Goal: Task Accomplishment & Management: Complete application form

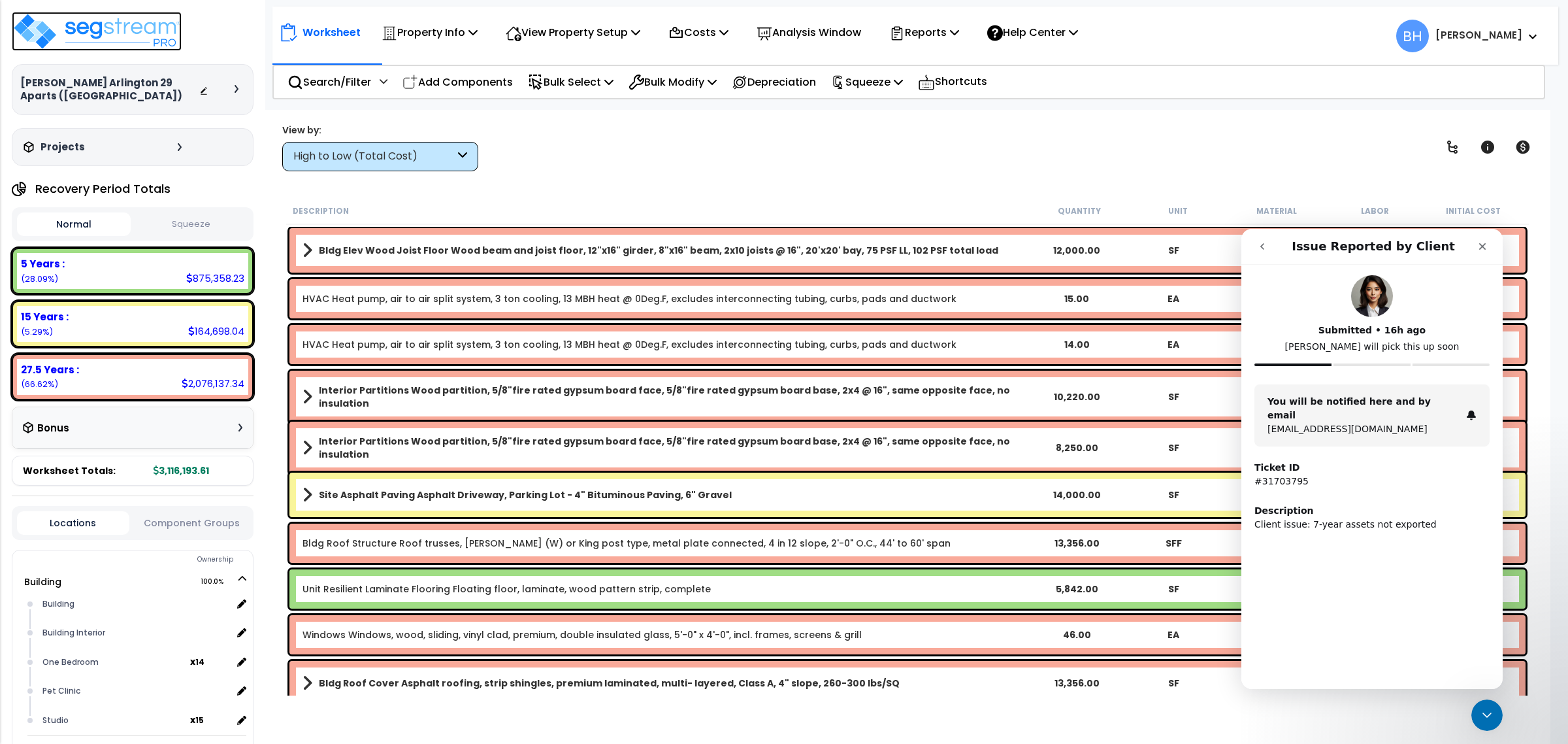
click at [125, 34] on img at bounding box center [97, 32] width 170 height 39
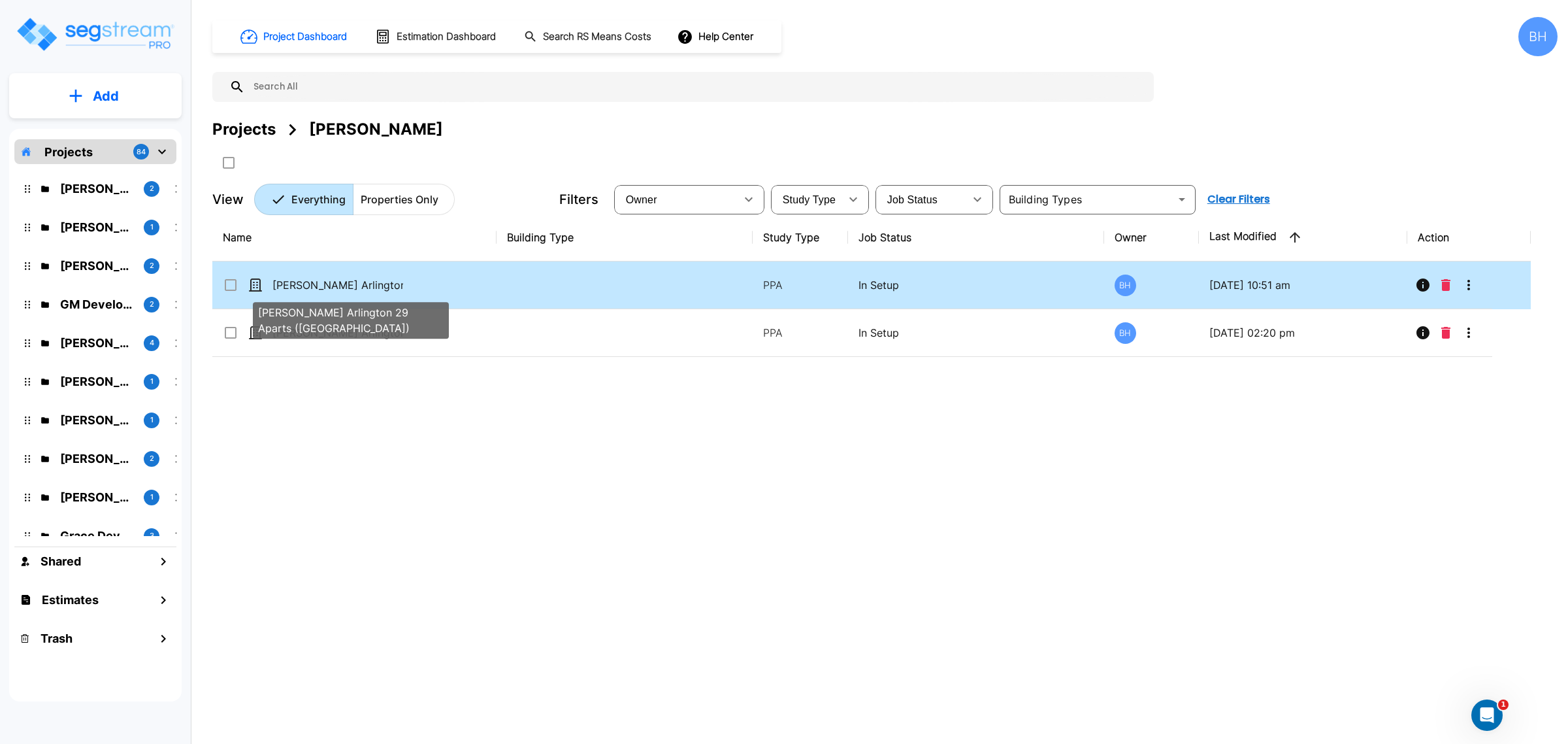
click at [322, 279] on p "[PERSON_NAME] Arlington 29 Aparts ([GEOGRAPHIC_DATA])" at bounding box center [338, 285] width 131 height 15
checkbox input "true"
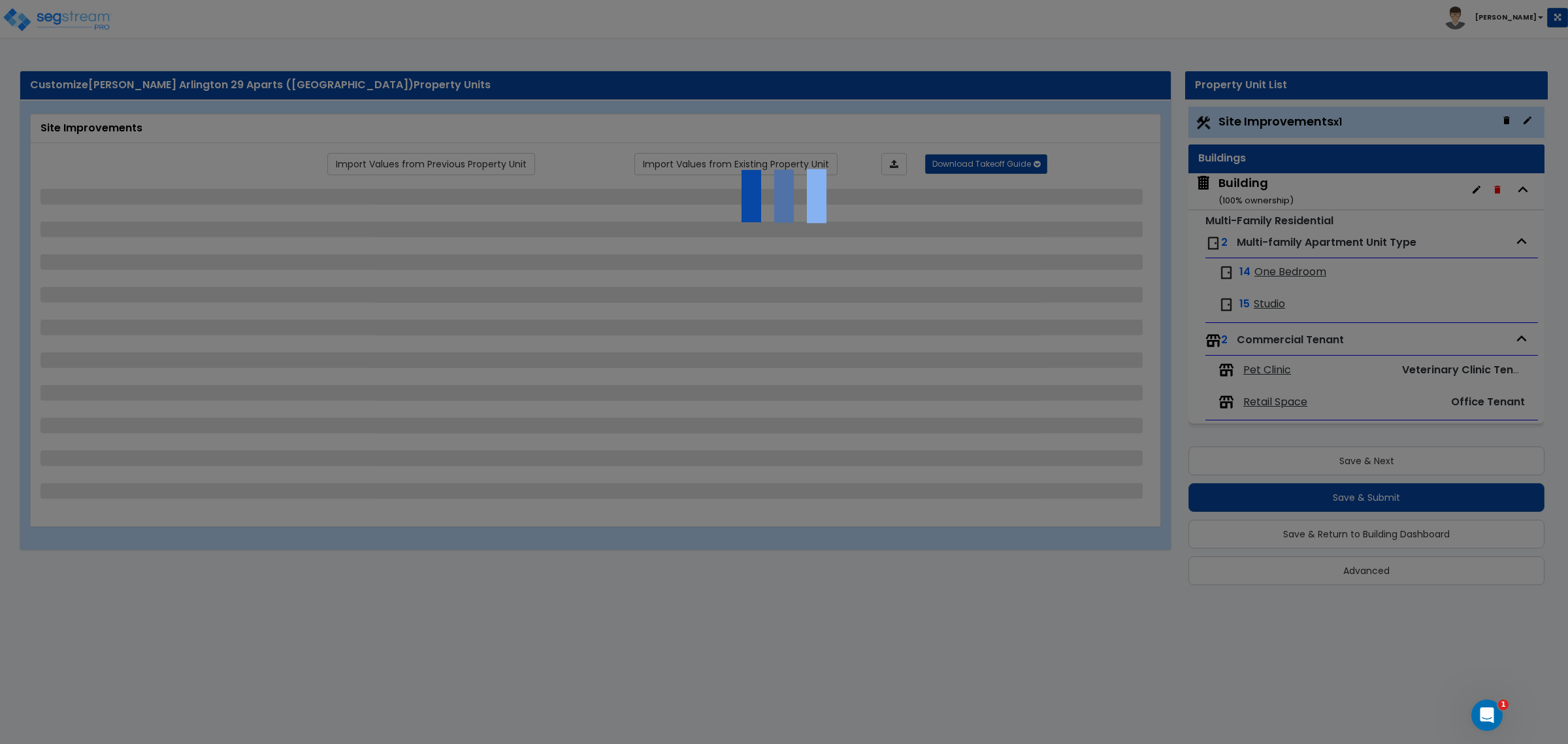
select select "2"
select select "1"
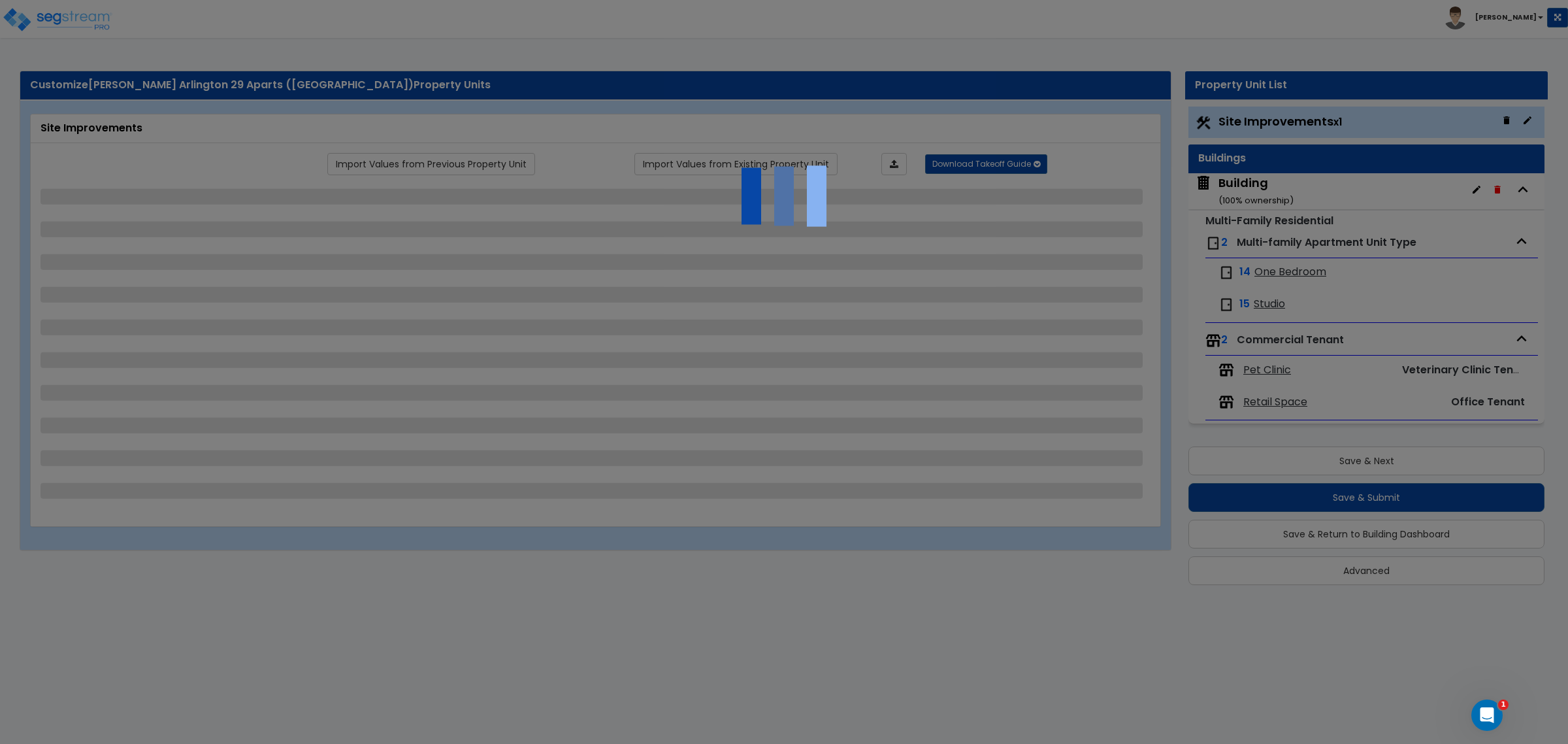
select select "1"
select select "2"
select select "1"
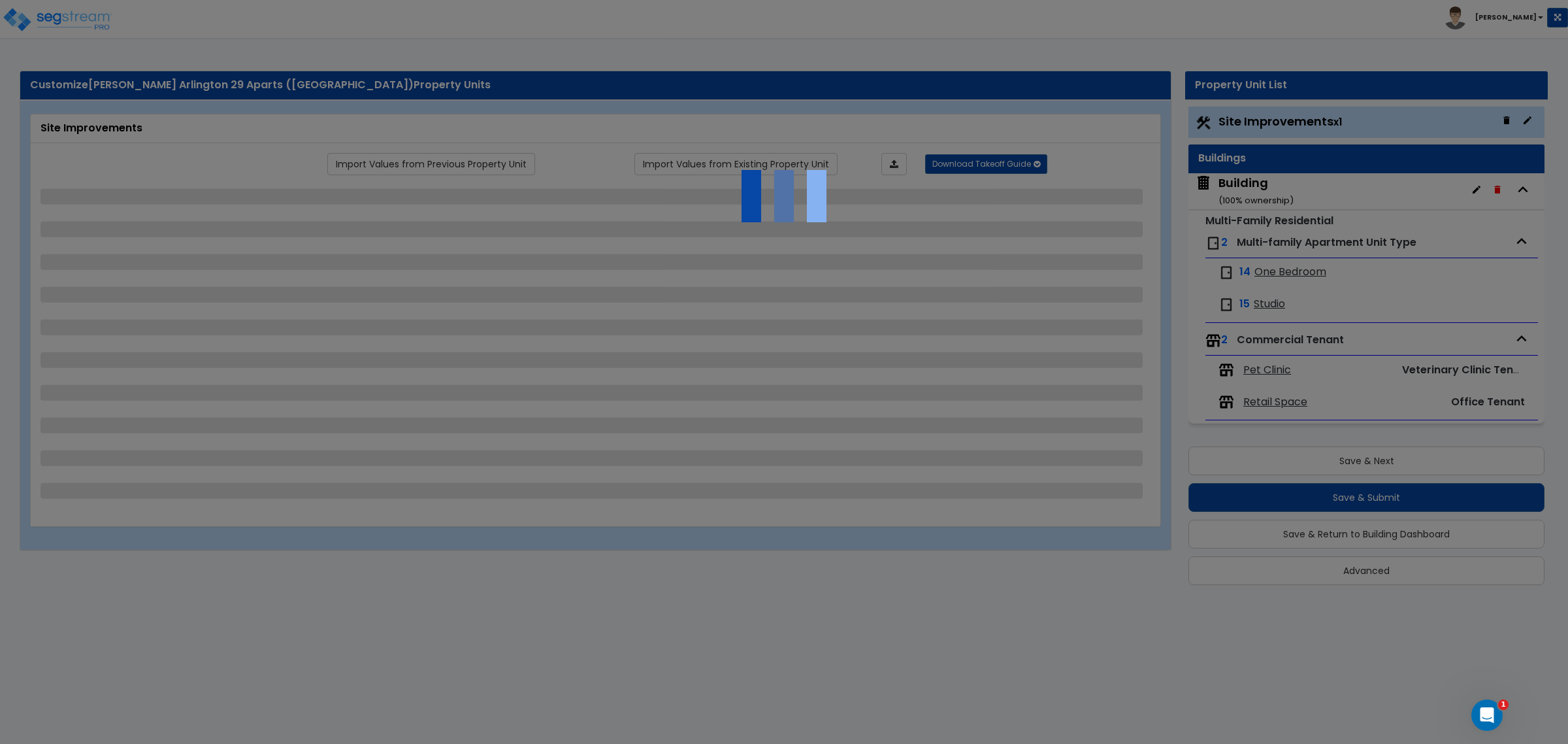
select select "2"
select select "1"
select select "3"
select select "1"
select select "2"
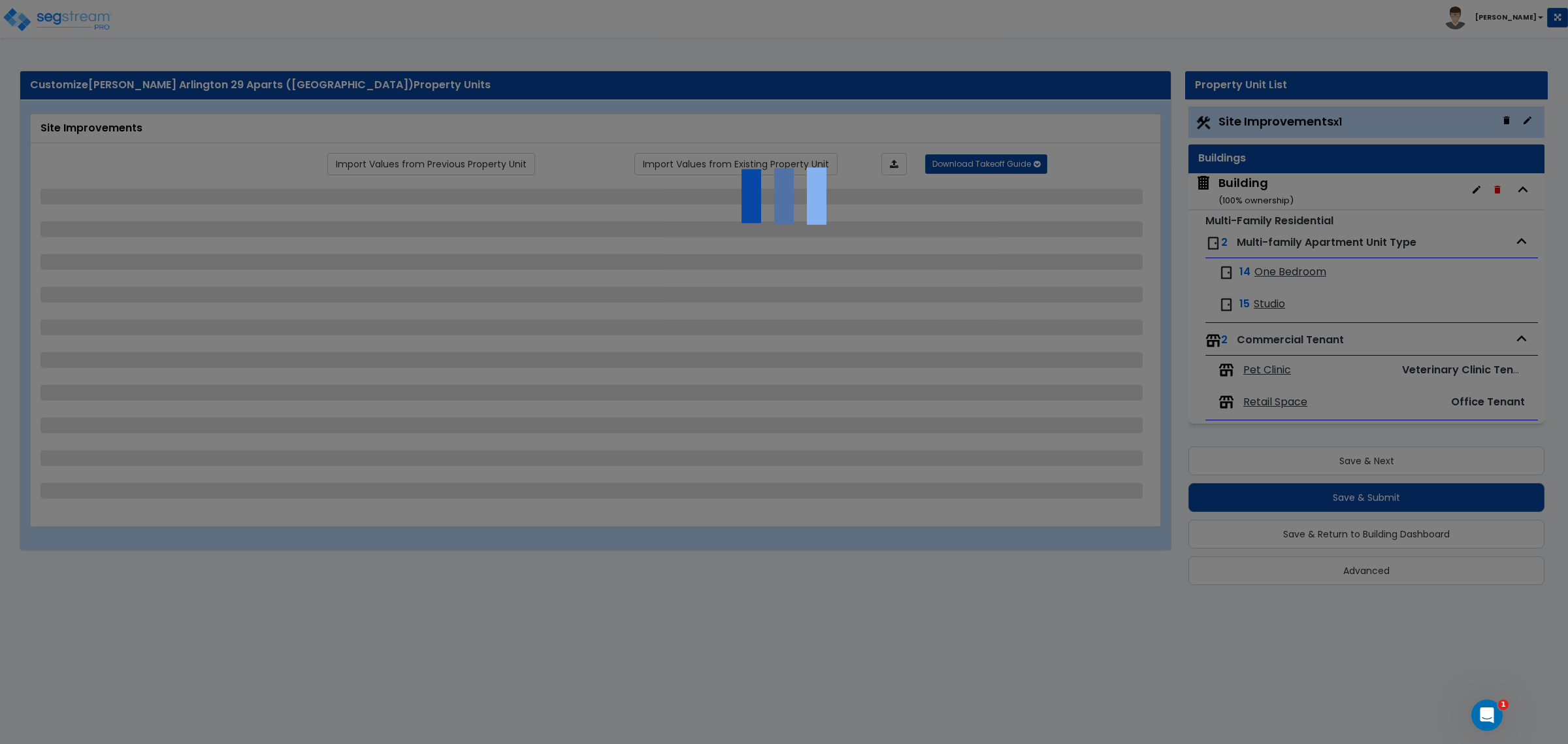
select select "1"
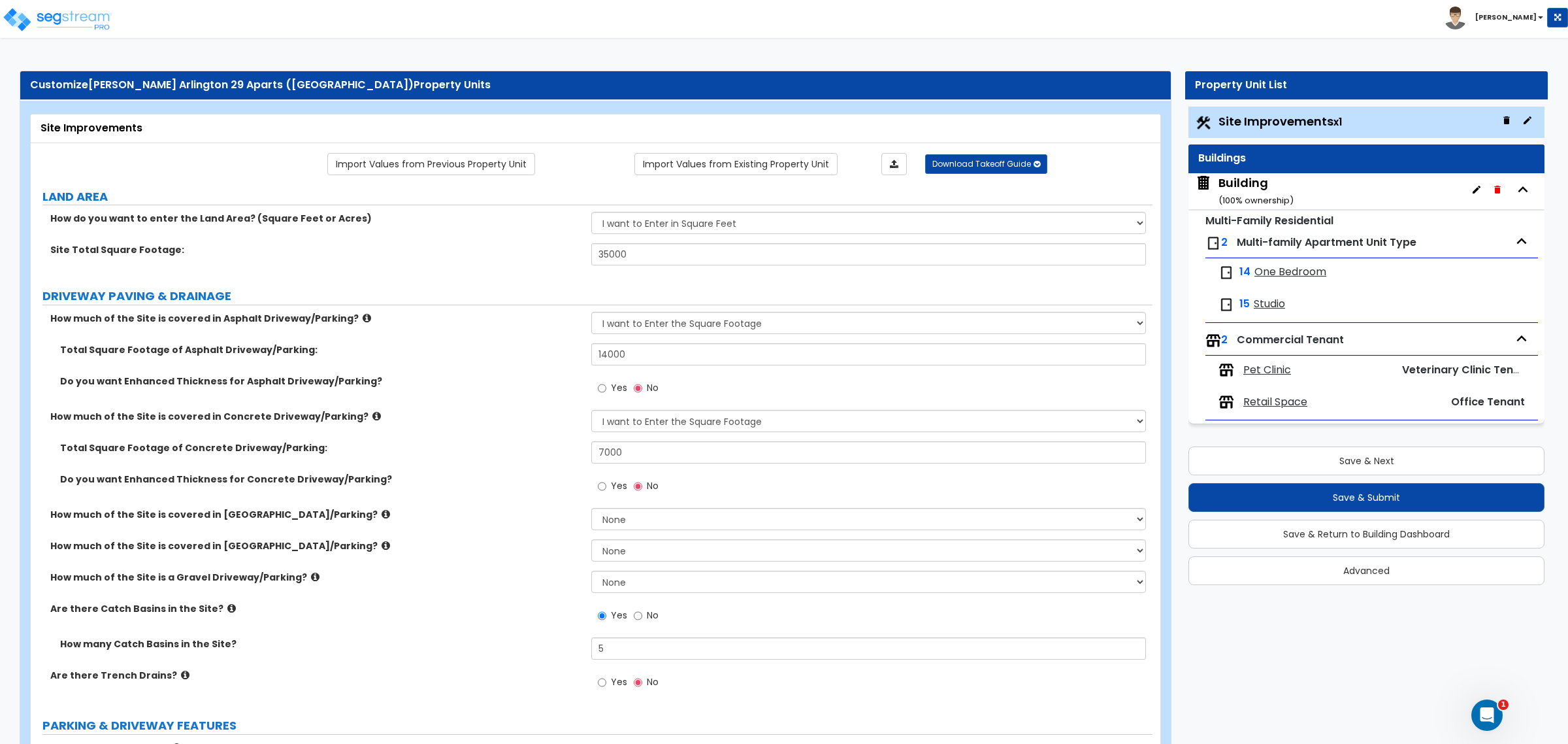
click at [1288, 404] on span "Retail Space" at bounding box center [1275, 402] width 64 height 15
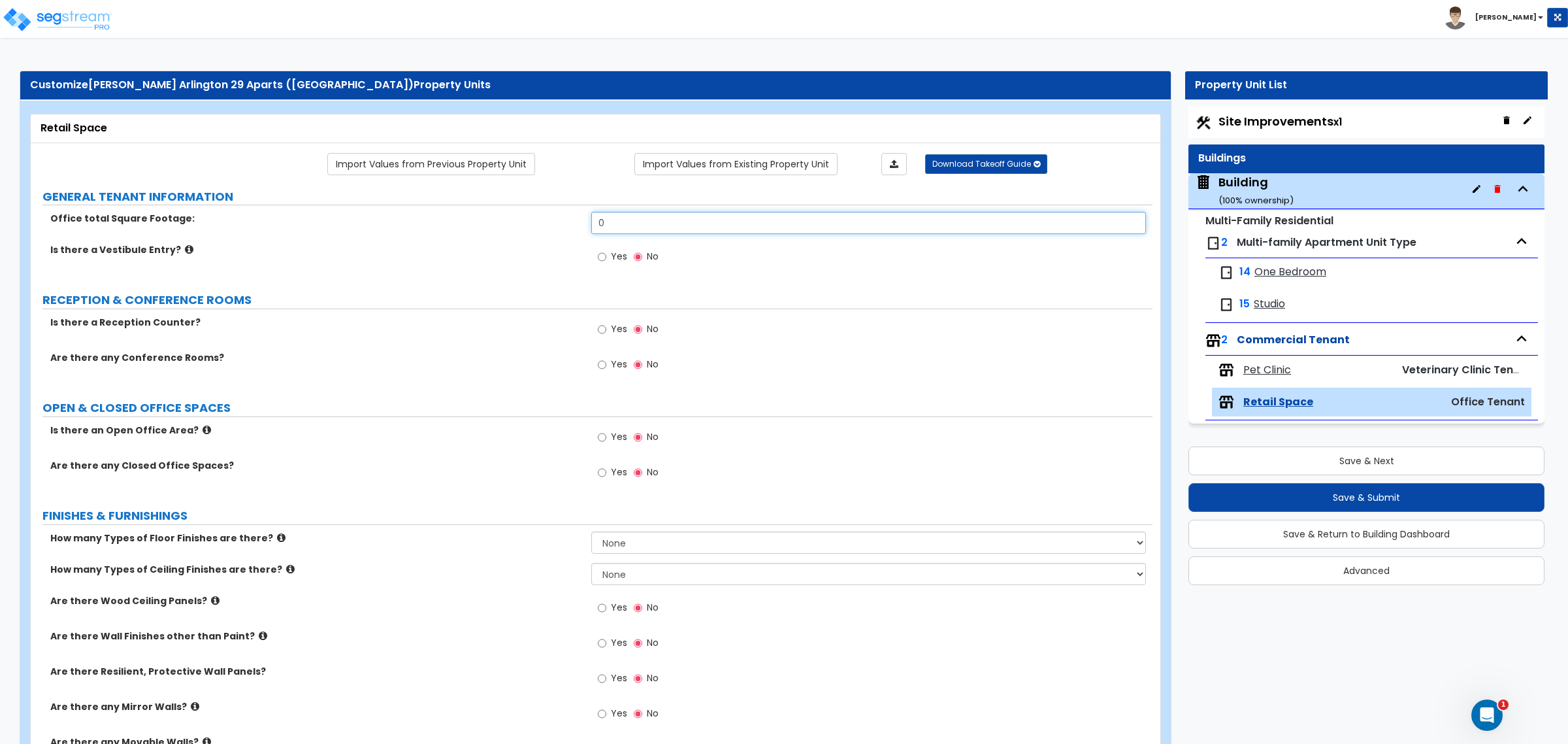
drag, startPoint x: 611, startPoint y: 226, endPoint x: 517, endPoint y: 226, distance: 94.0
click at [517, 226] on div "Office total Square Footage: 0" at bounding box center [592, 227] width 1122 height 32
click at [641, 213] on input "0" at bounding box center [867, 222] width 554 height 22
drag, startPoint x: 641, startPoint y: 220, endPoint x: 575, endPoint y: 218, distance: 66.0
click at [575, 218] on div "Office total Square Footage: 0" at bounding box center [592, 227] width 1122 height 32
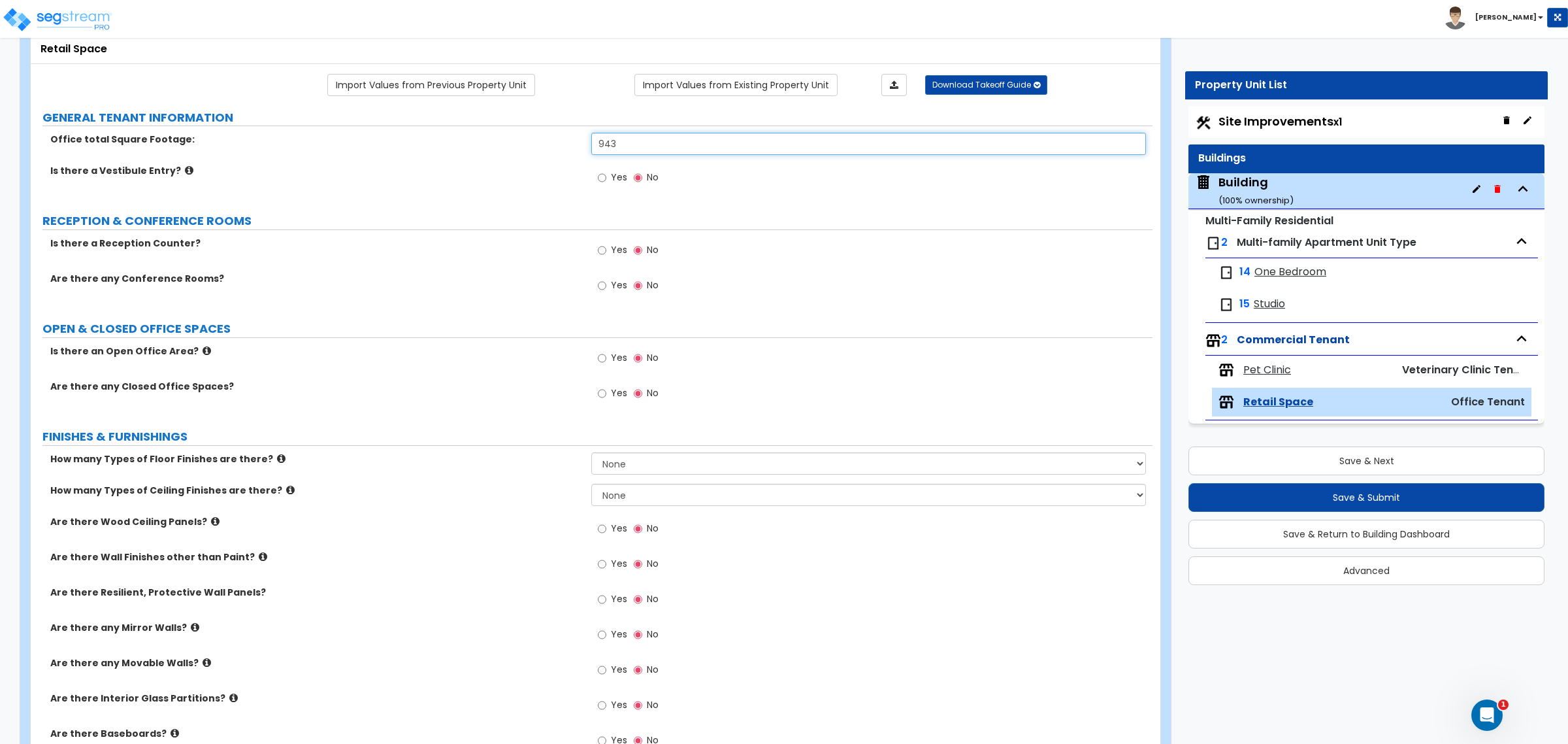
scroll to position [80, 0]
type input "943"
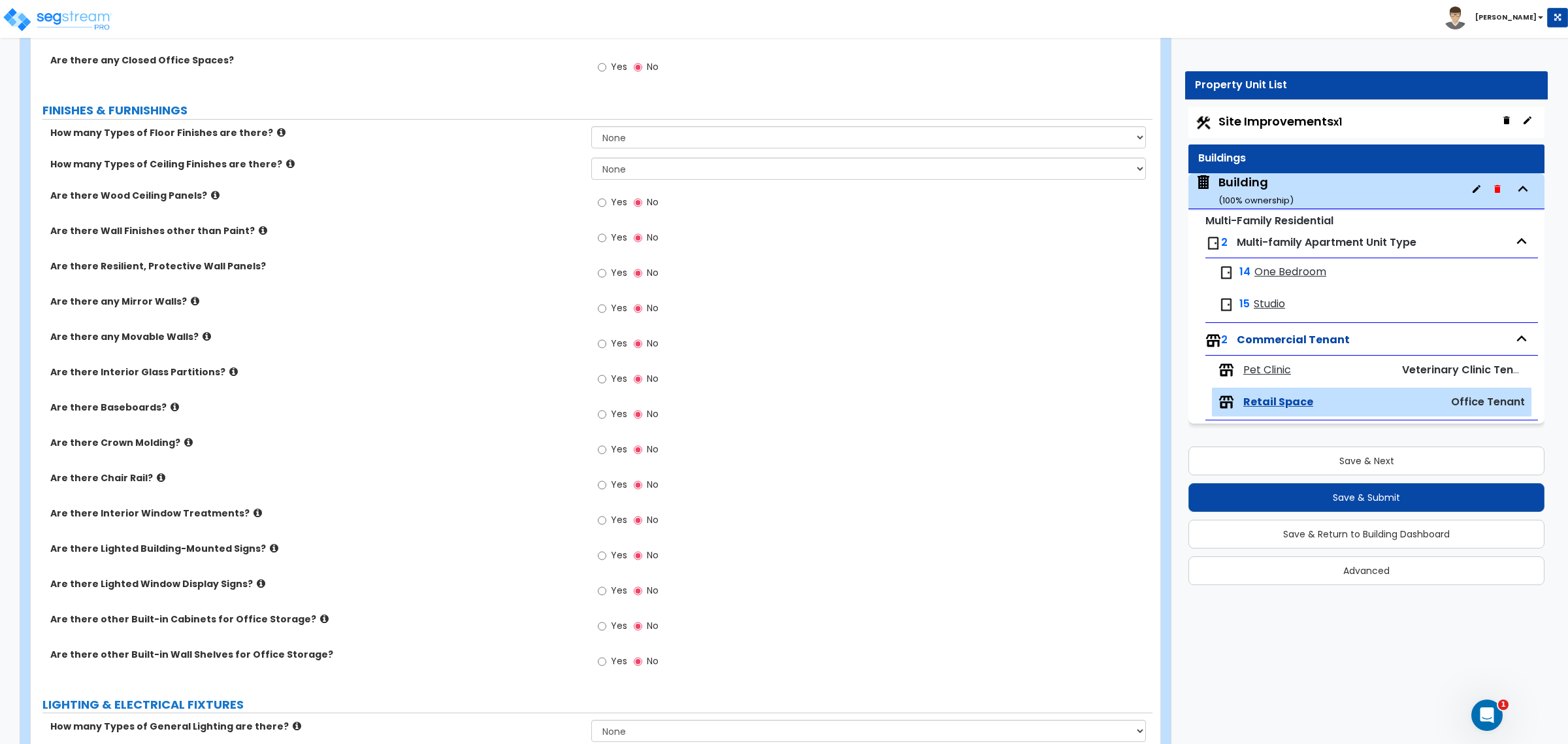
scroll to position [408, 0]
click at [644, 164] on select "None 1 2 3" at bounding box center [867, 166] width 554 height 22
select select "1"
click at [591, 156] on select "None 1 2 3" at bounding box center [867, 166] width 554 height 22
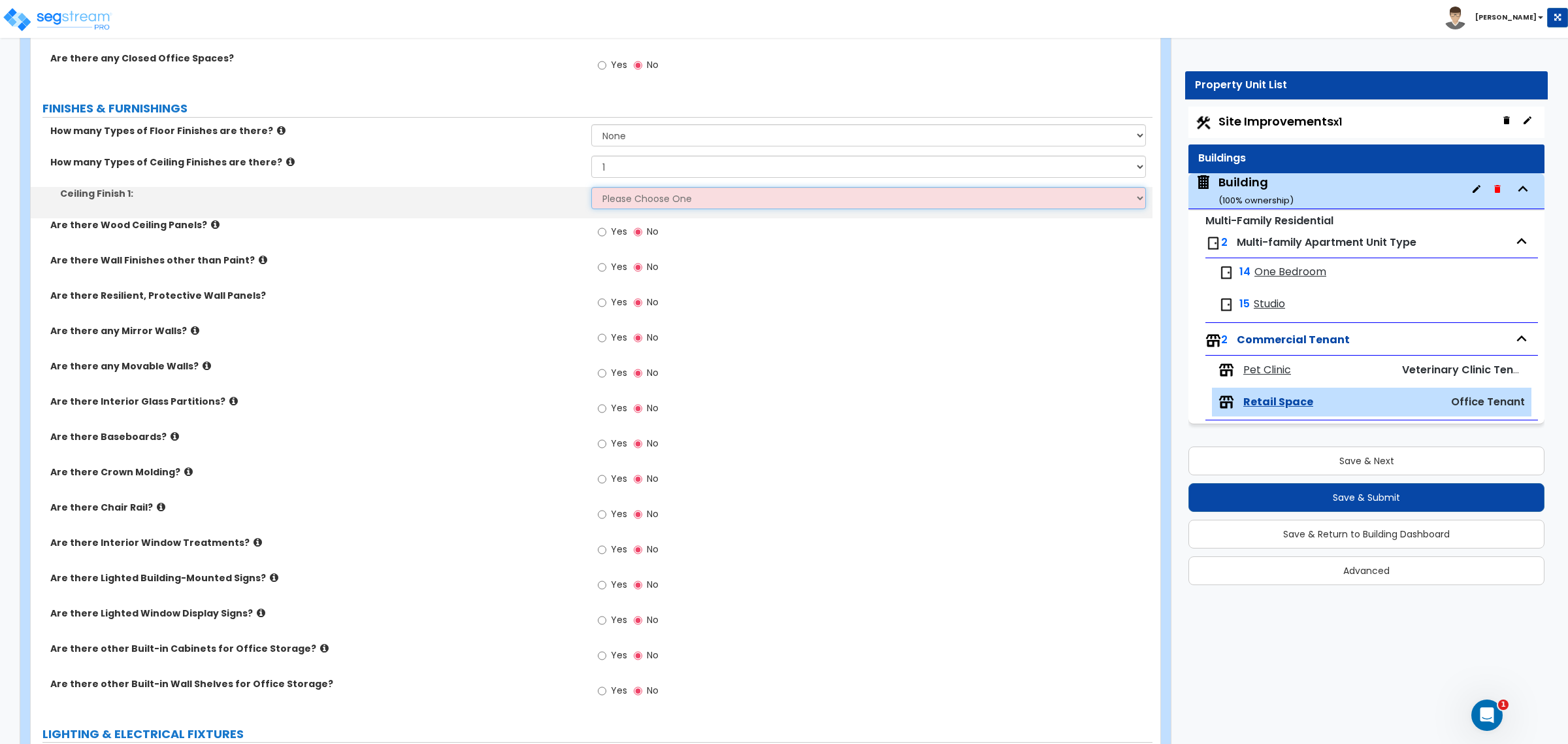
click at [655, 201] on select "Please Choose One Drop Ceiling Open Ceiling Drywall Ceiling" at bounding box center [867, 197] width 554 height 22
select select "3"
click at [591, 188] on select "Please Choose One Drop Ceiling Open Ceiling Drywall Ceiling" at bounding box center [867, 197] width 554 height 22
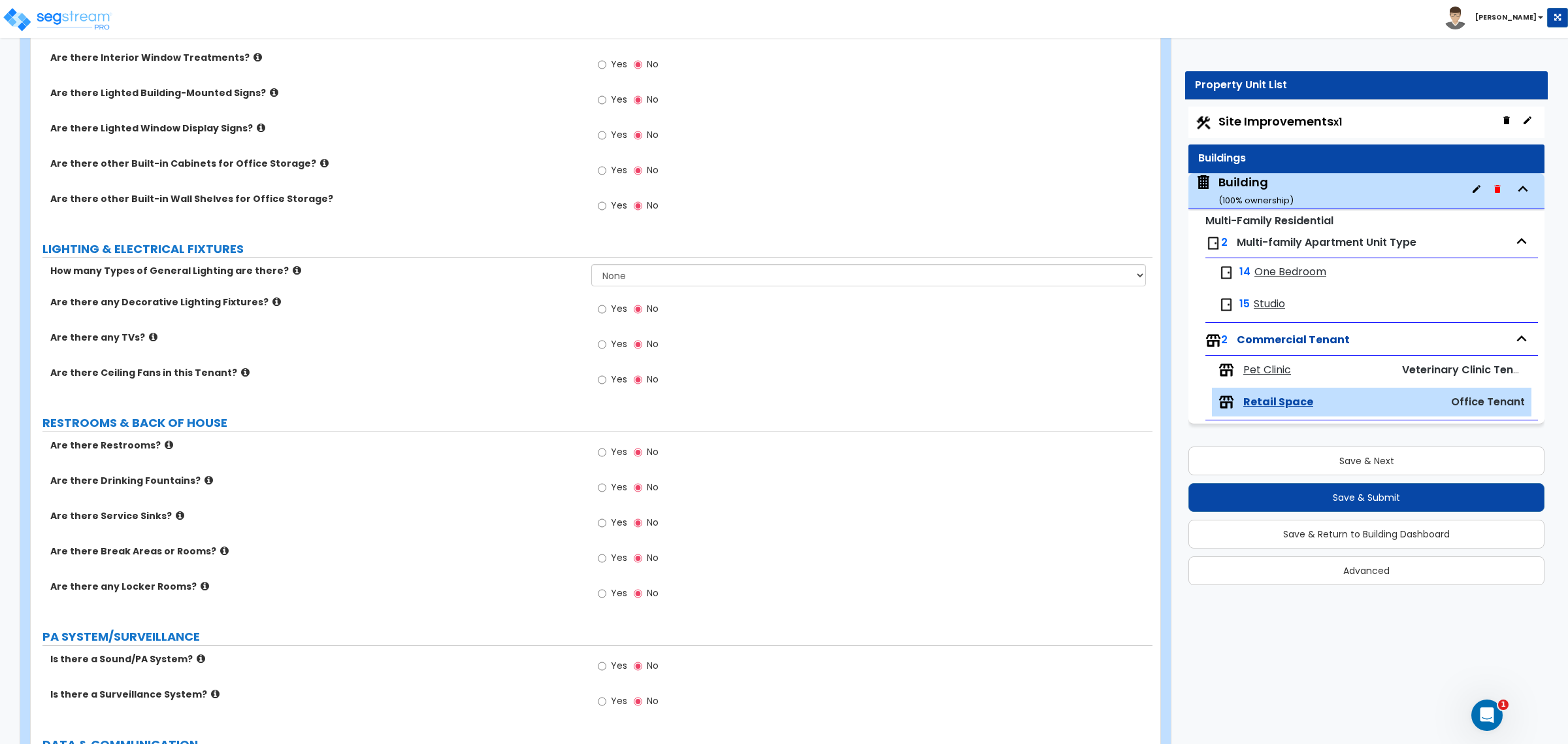
scroll to position [893, 0]
click at [631, 273] on select "None 1 2 3" at bounding box center [867, 274] width 554 height 22
select select "1"
click at [591, 264] on select "None 1 2 3" at bounding box center [867, 274] width 554 height 22
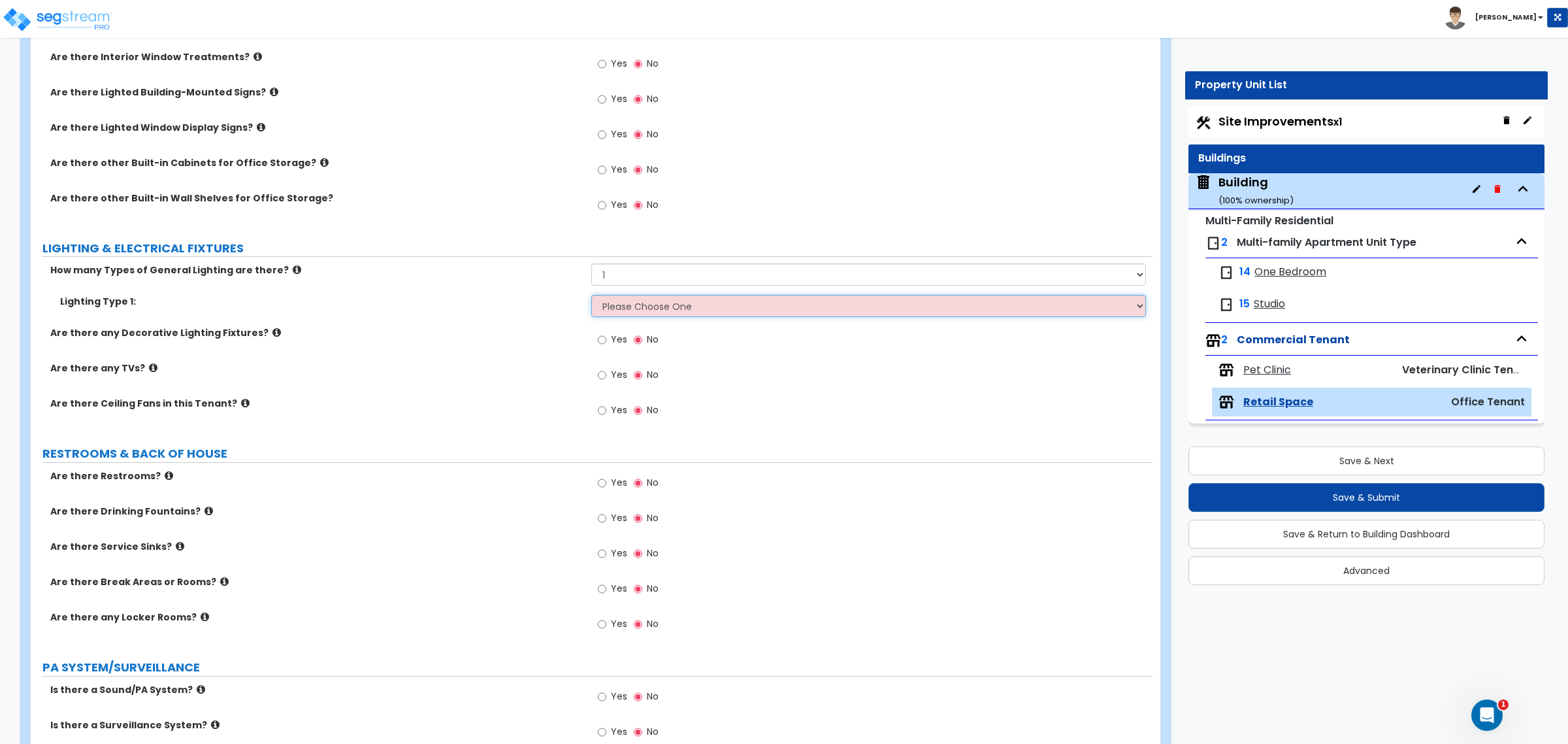
click at [677, 305] on select "Please Choose One LED Surface-Mounted LED Recessed Fluorescent Surface-Mounted …" at bounding box center [867, 306] width 554 height 22
select select "3"
click at [591, 296] on select "Please Choose One LED Surface-Mounted LED Recessed Fluorescent Surface-Mounted …" at bounding box center [867, 306] width 554 height 22
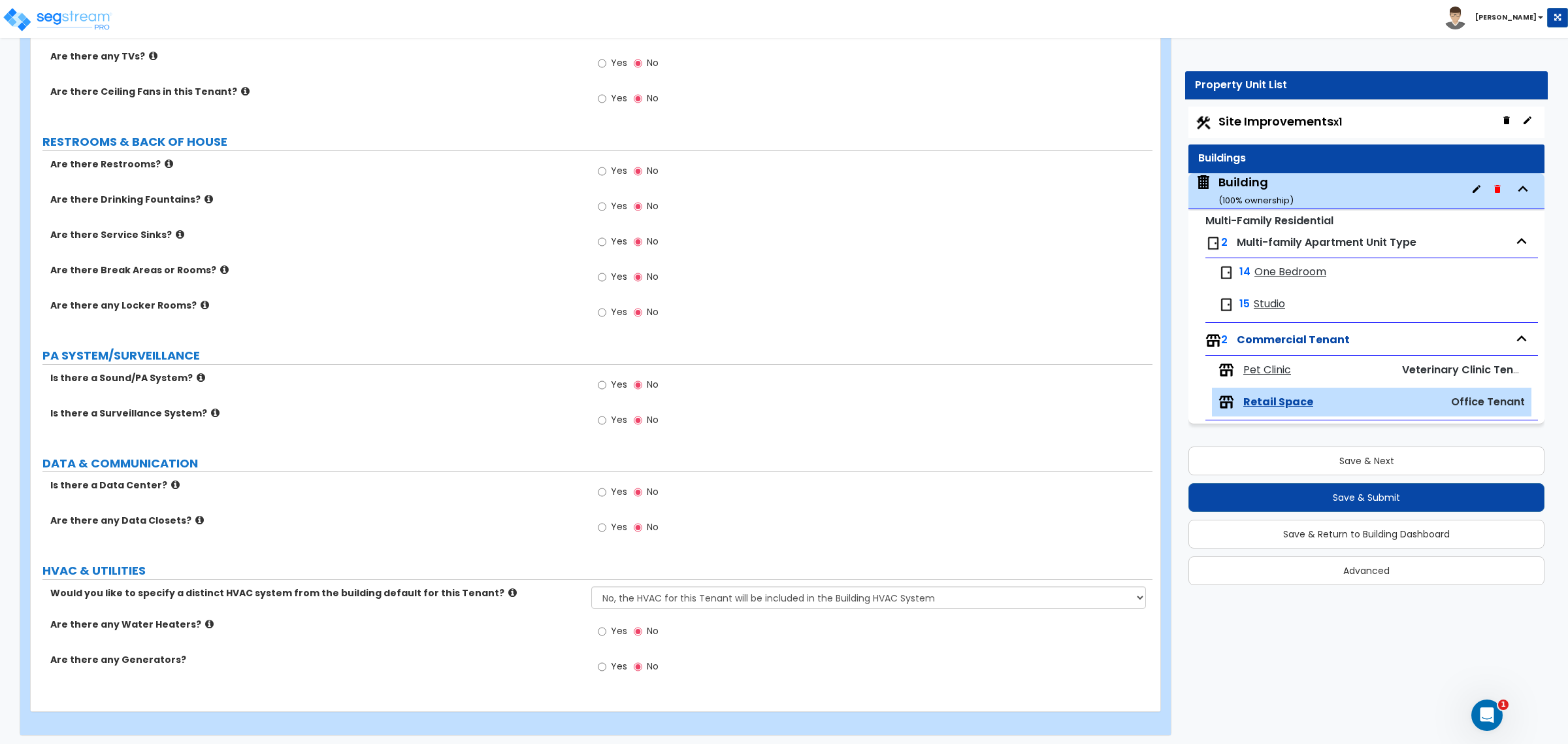
scroll to position [1211, 0]
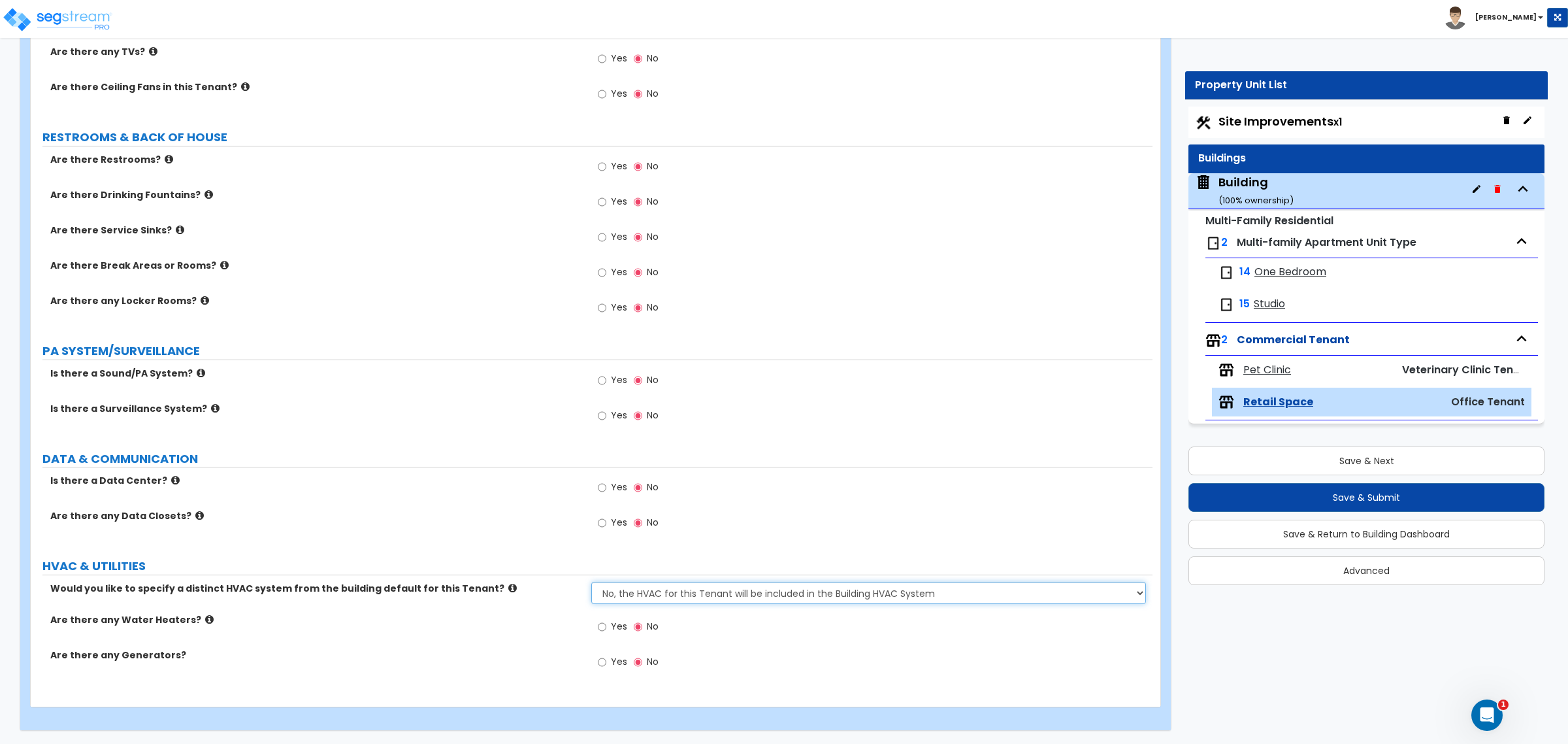
click at [686, 594] on select "No, the HVAC for this Tenant will be included in the Building HVAC System Yes, …" at bounding box center [867, 592] width 554 height 22
select select "1"
click at [591, 581] on select "No, the HVAC for this Tenant will be included in the Building HVAC System Yes, …" at bounding box center [867, 592] width 554 height 22
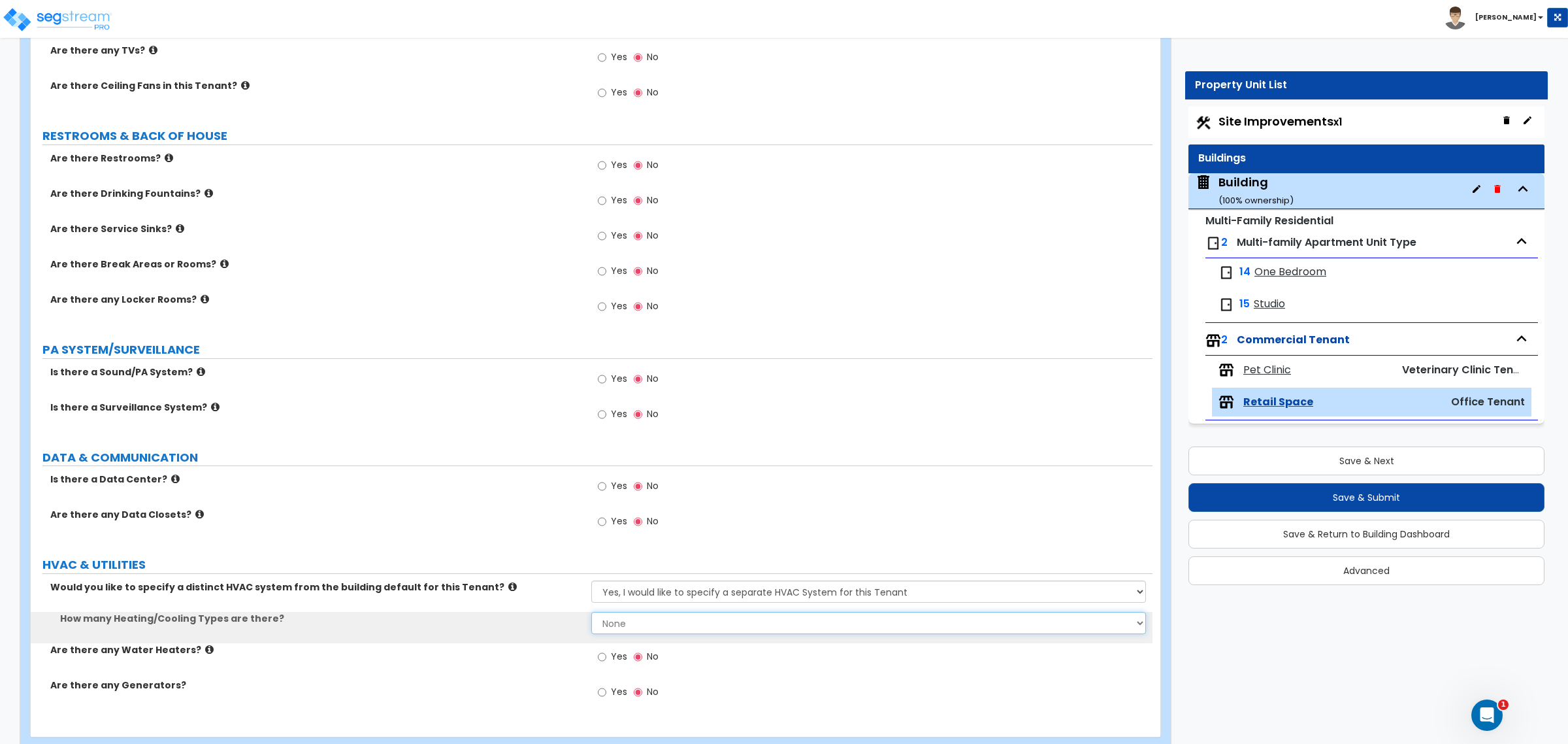
click at [691, 629] on select "None 1 2 3" at bounding box center [867, 623] width 554 height 22
select select "1"
click at [591, 613] on select "None 1 2 3" at bounding box center [867, 623] width 554 height 22
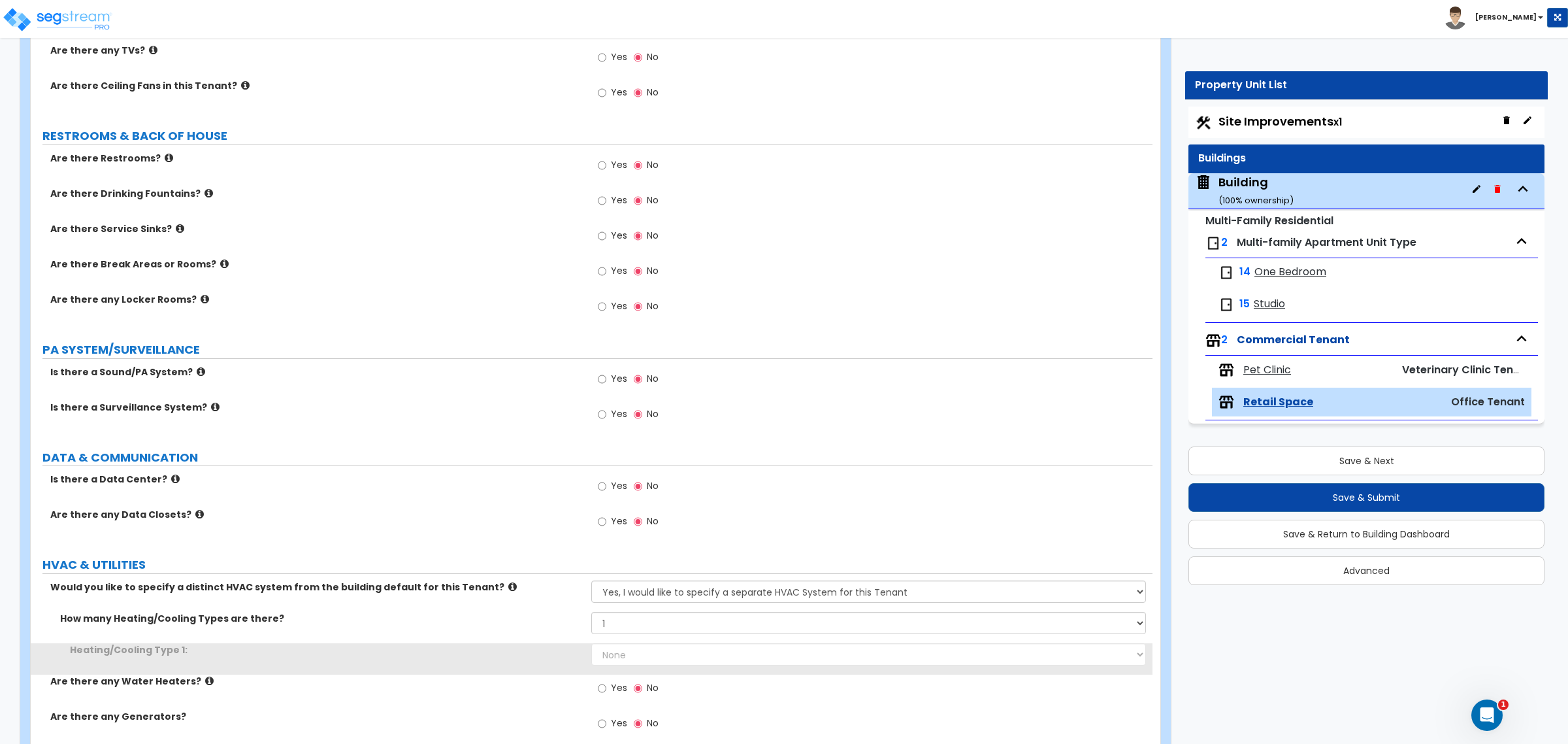
click at [697, 640] on div "How many Heating/Cooling Types are there? None 1 2 3" at bounding box center [592, 628] width 1122 height 32
click at [700, 657] on select "None Heat Only Centralized Heating & Cooling Thru Wall Air Conditioners Mini Sp…" at bounding box center [867, 653] width 554 height 22
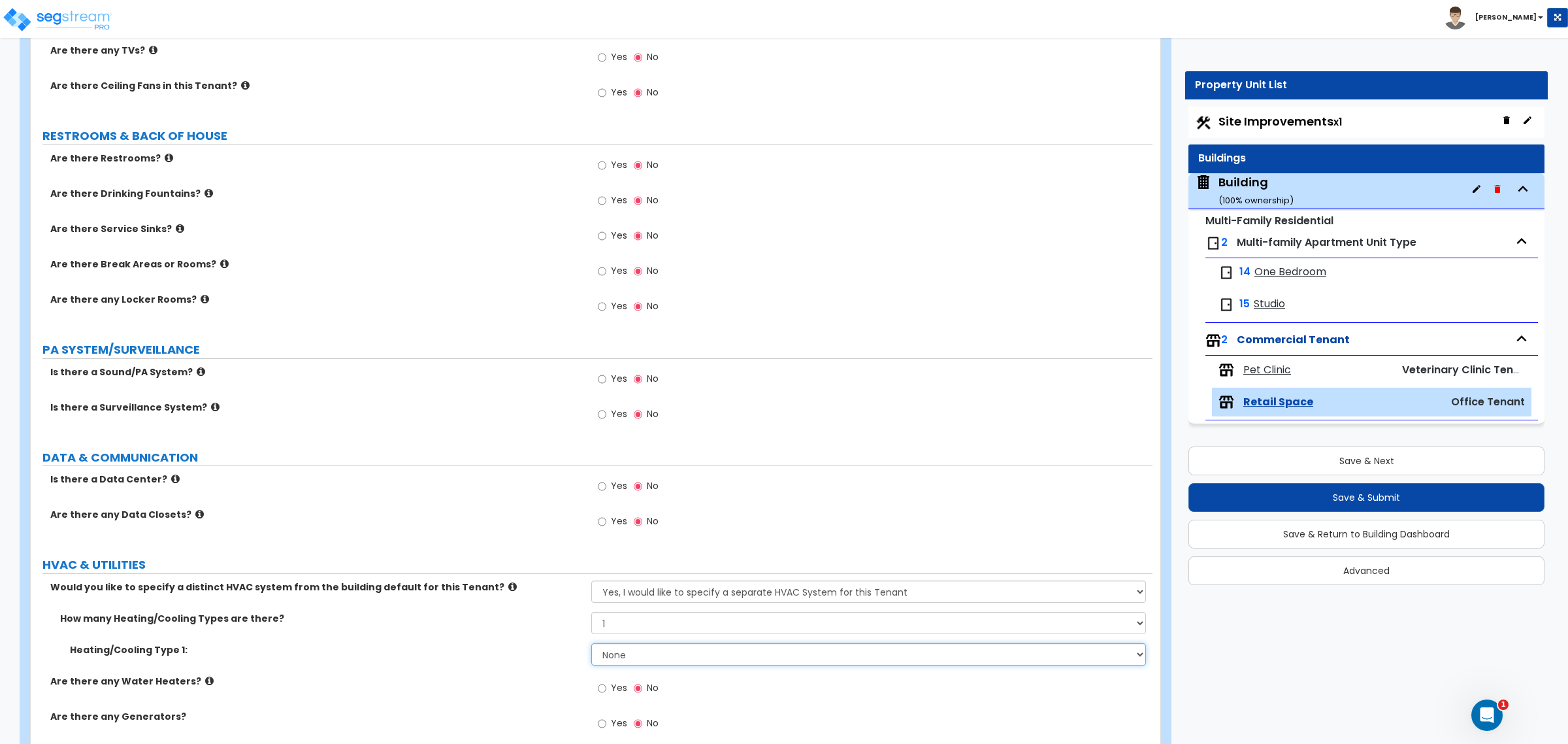
select select "4"
click at [591, 645] on select "None Heat Only Centralized Heating & Cooling Thru Wall Air Conditioners Mini Sp…" at bounding box center [867, 653] width 554 height 22
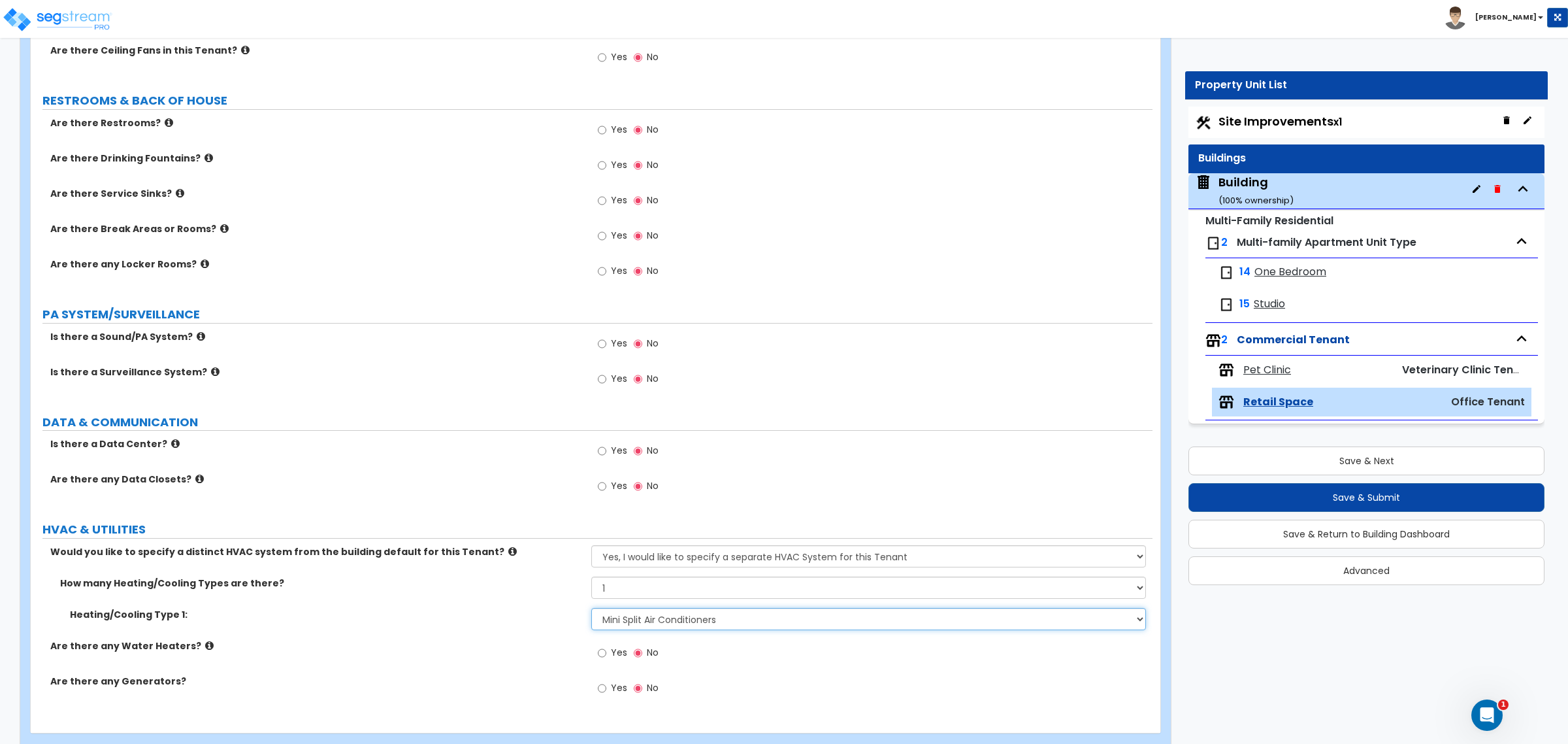
scroll to position [1274, 0]
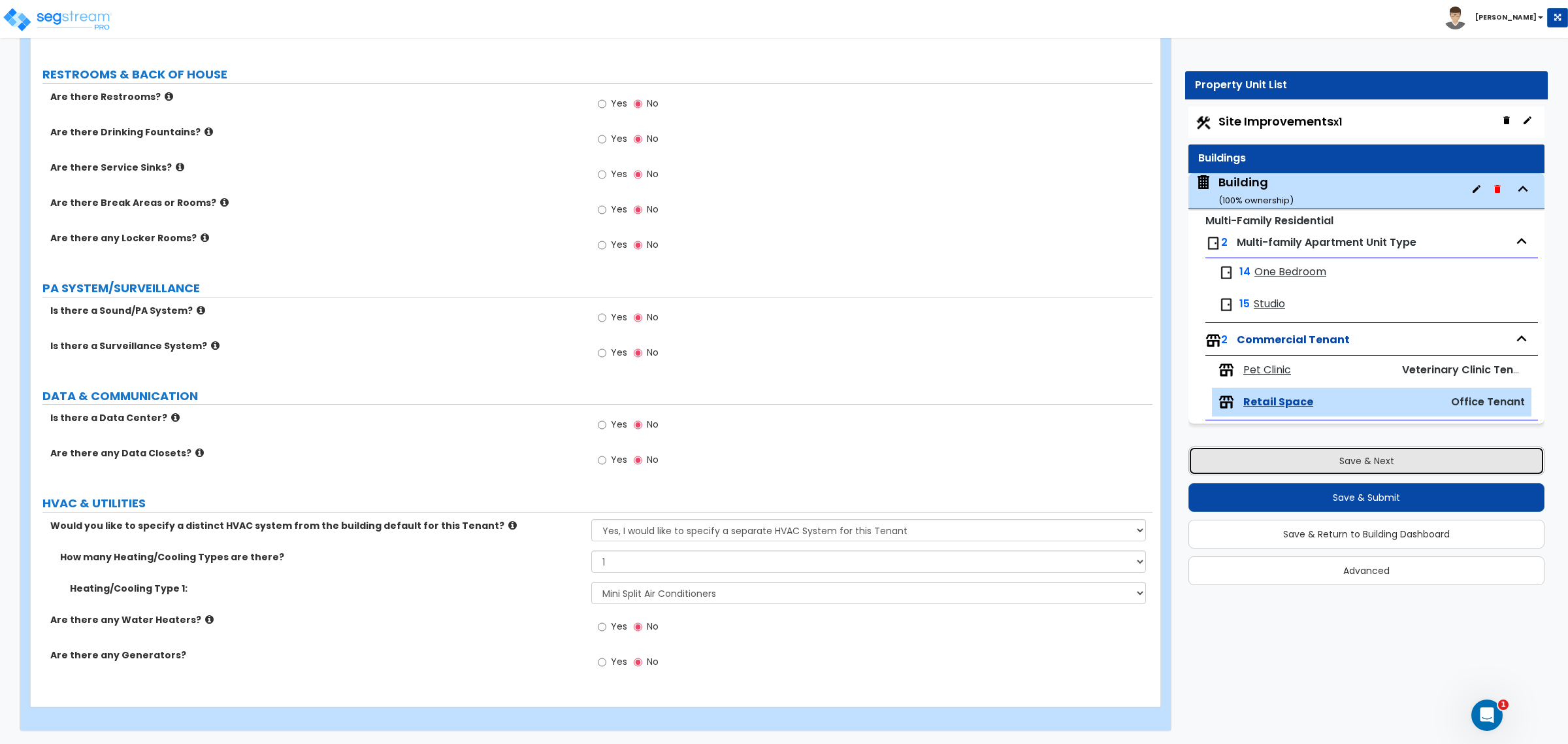
click at [1426, 466] on button "Save & Next" at bounding box center [1366, 461] width 356 height 29
select select "2"
select select "1"
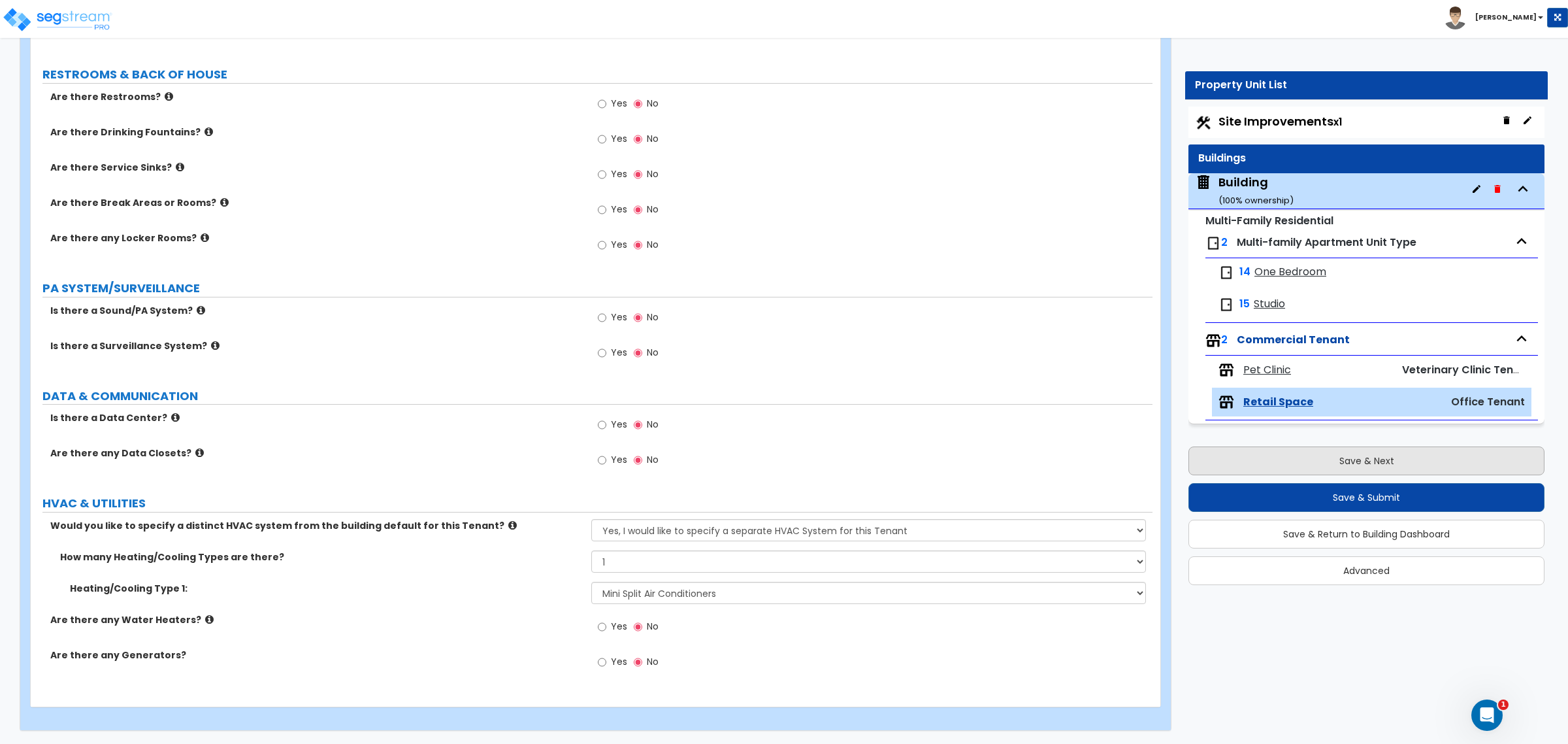
select select "1"
select select "2"
select select "1"
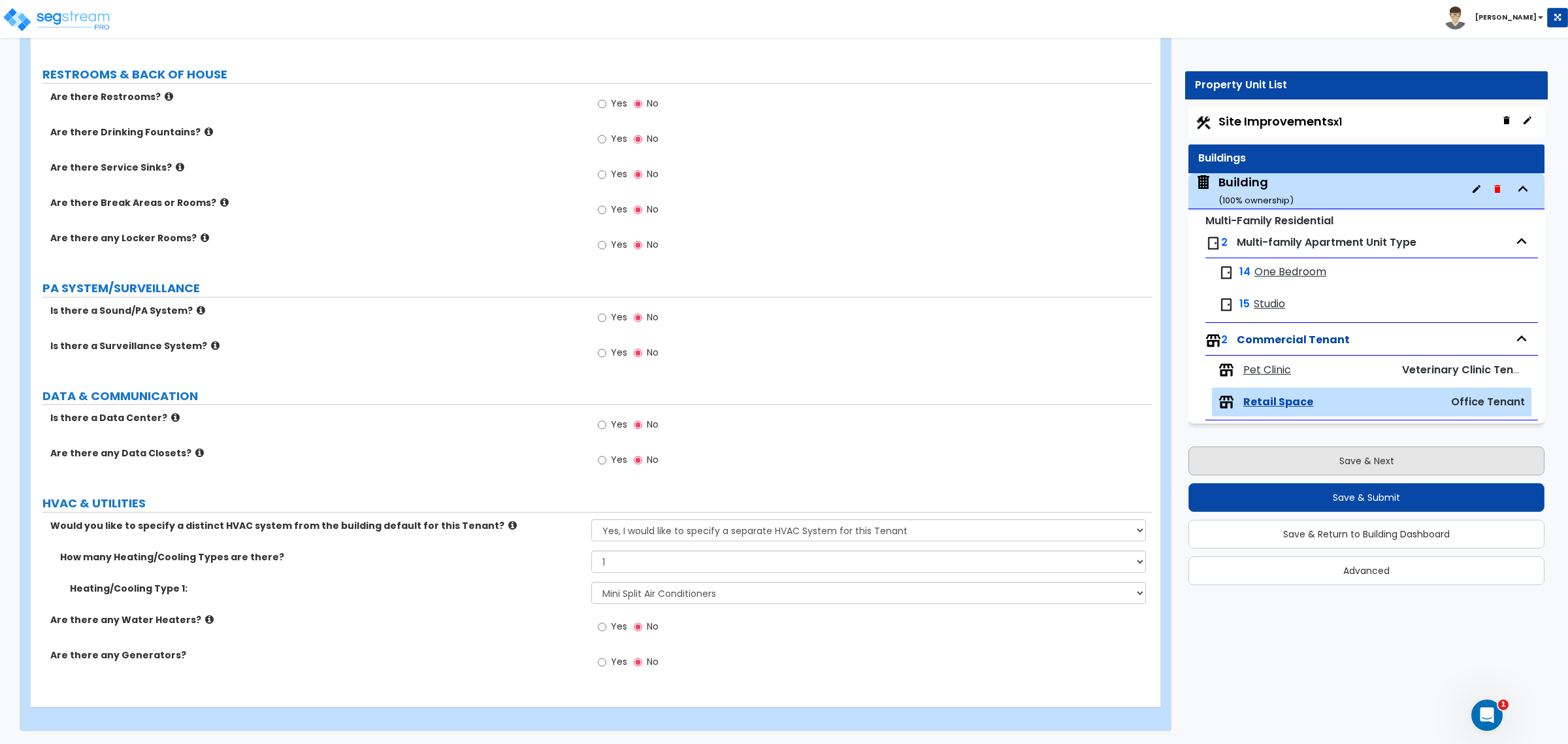
select select "1"
select select "2"
select select "1"
select select "3"
select select "1"
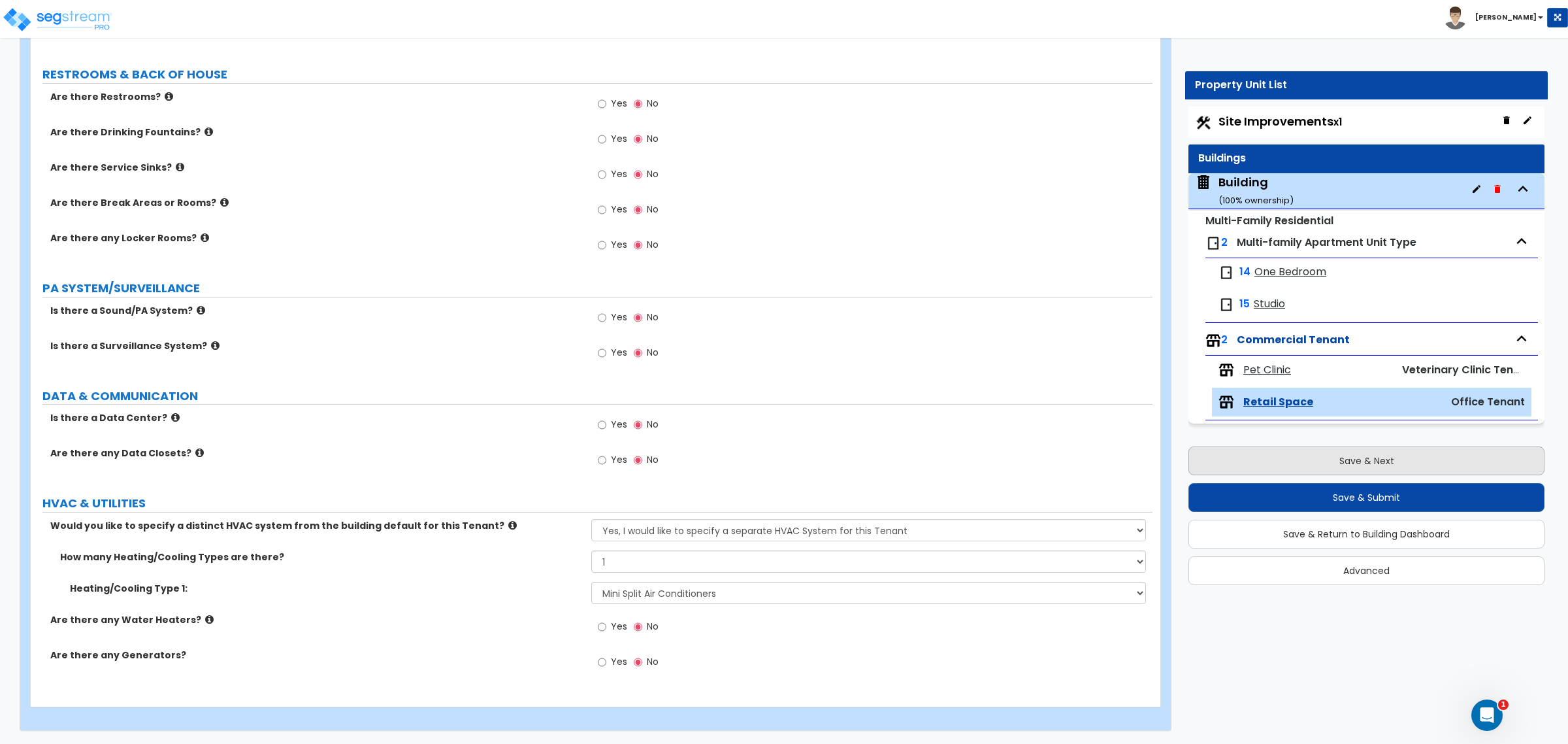
select select "2"
select select "1"
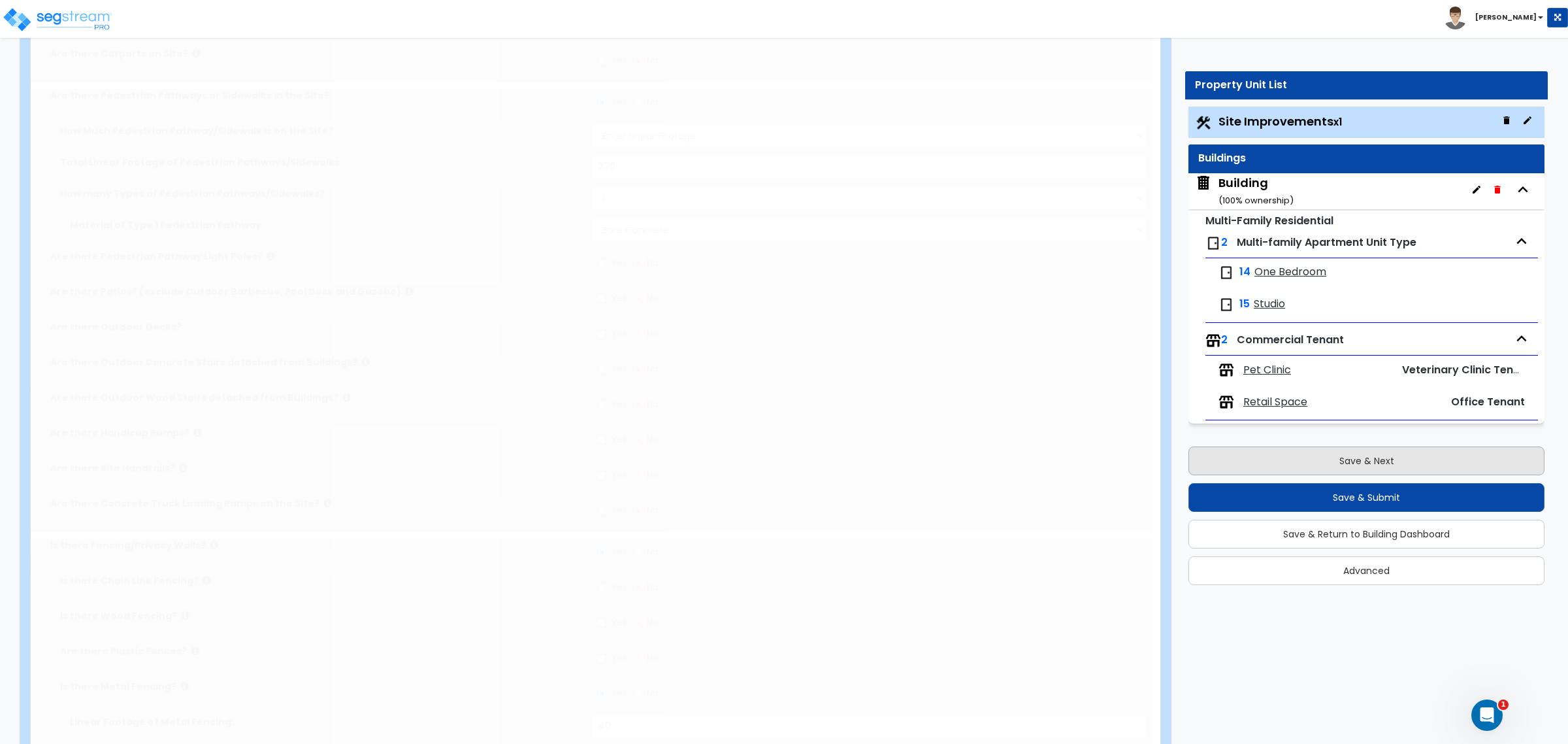
scroll to position [0, 0]
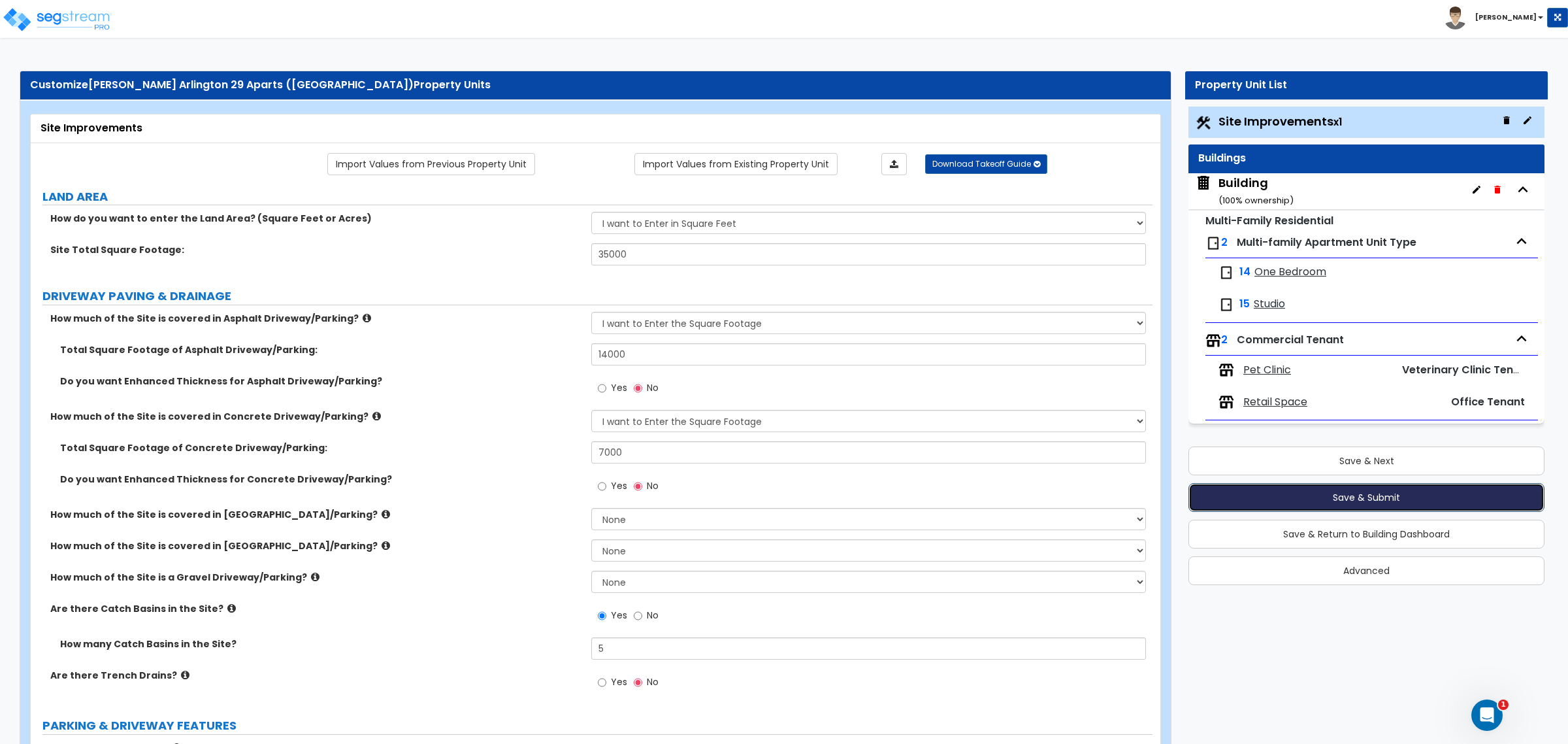
click at [1346, 500] on button "Save & Submit" at bounding box center [1366, 497] width 356 height 29
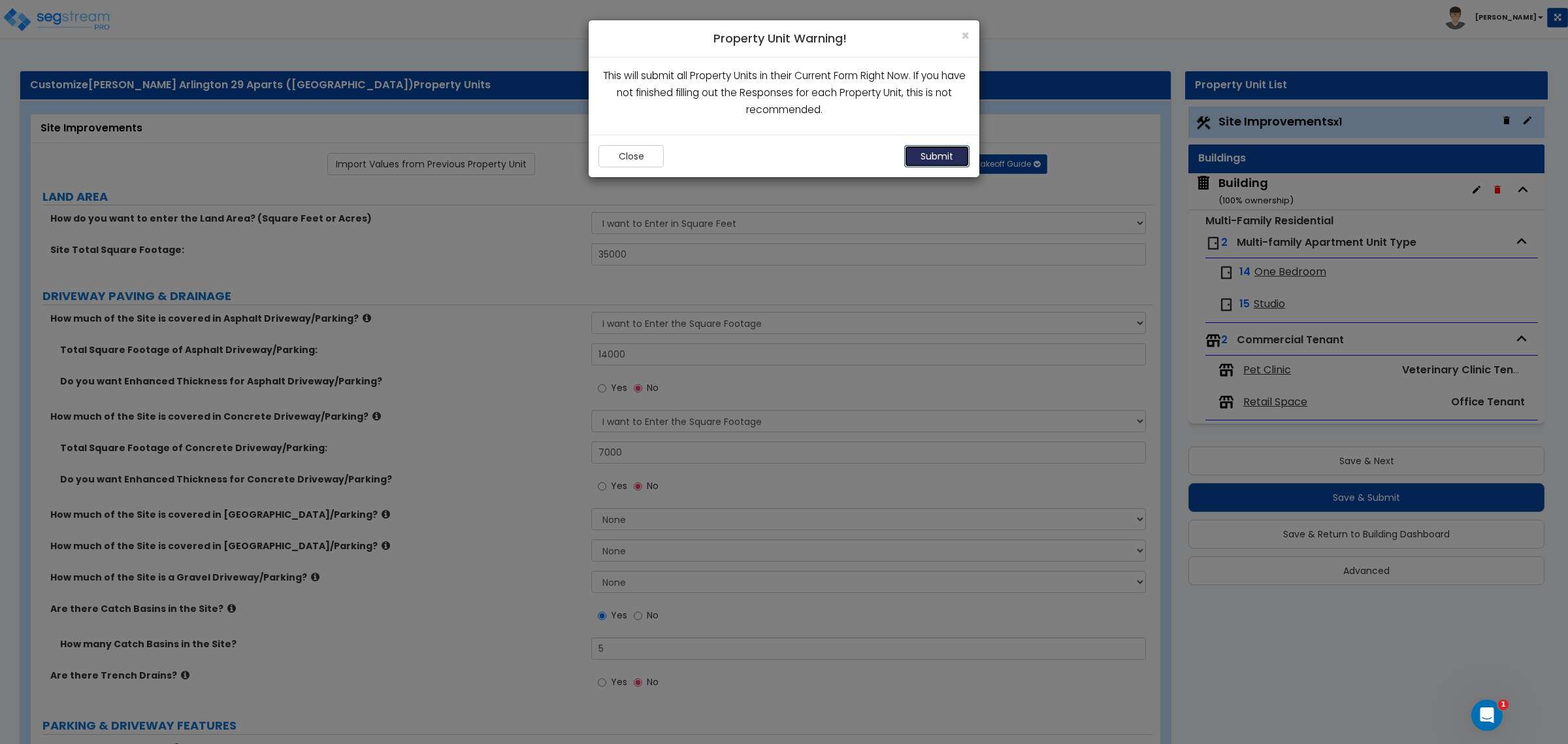
click at [935, 154] on button "Submit" at bounding box center [937, 155] width 65 height 22
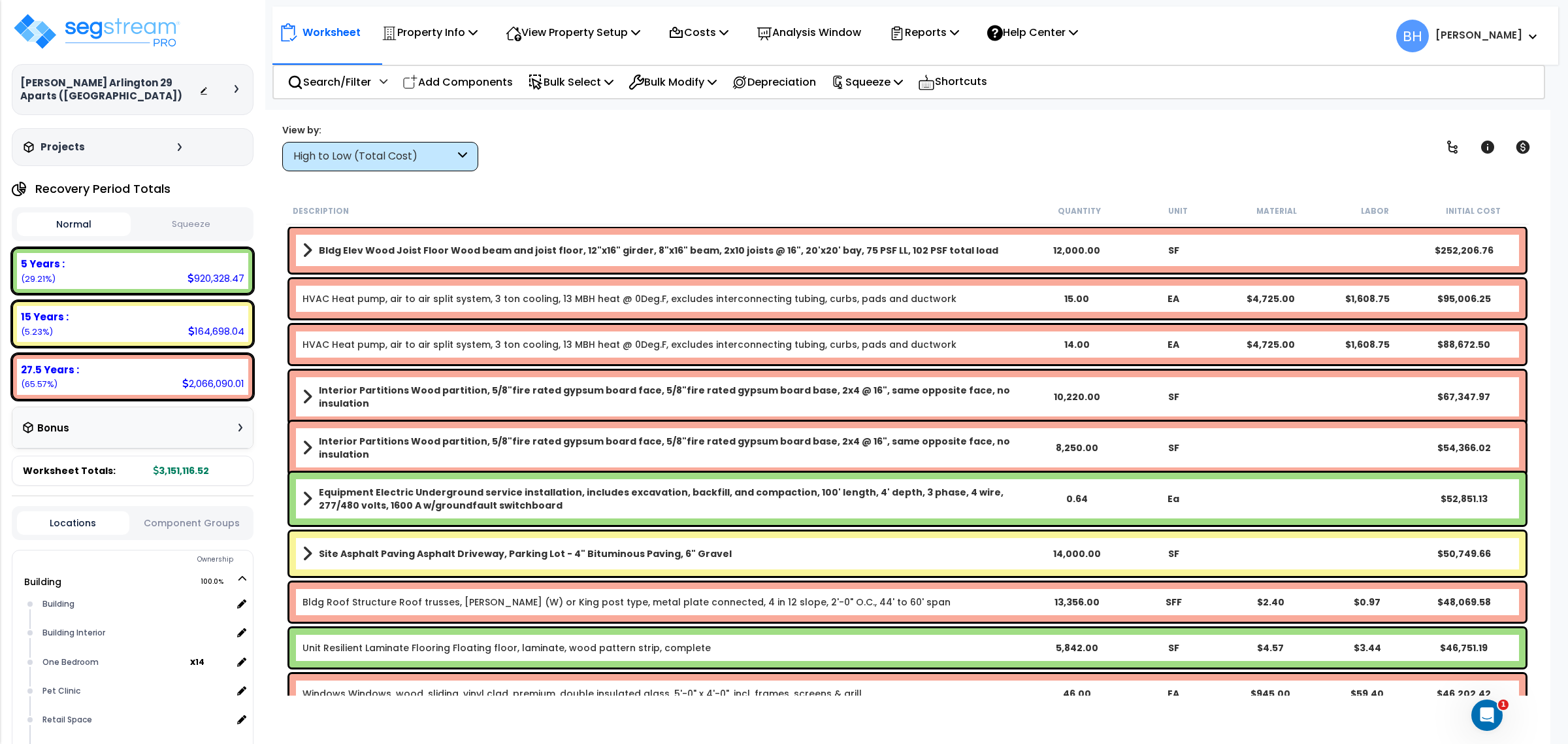
click at [1085, 497] on div "0.64" at bounding box center [1077, 499] width 97 height 13
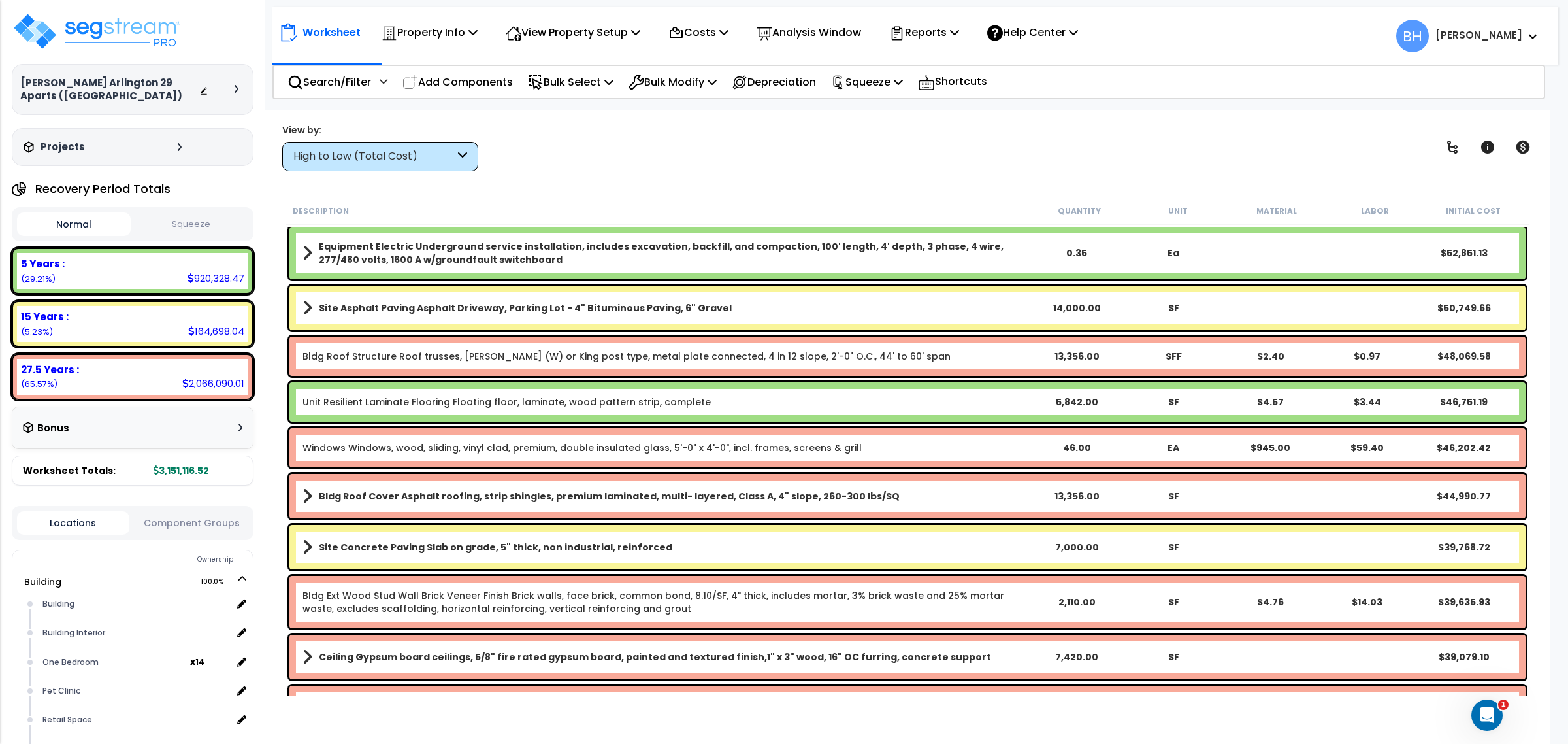
scroll to position [78, 0]
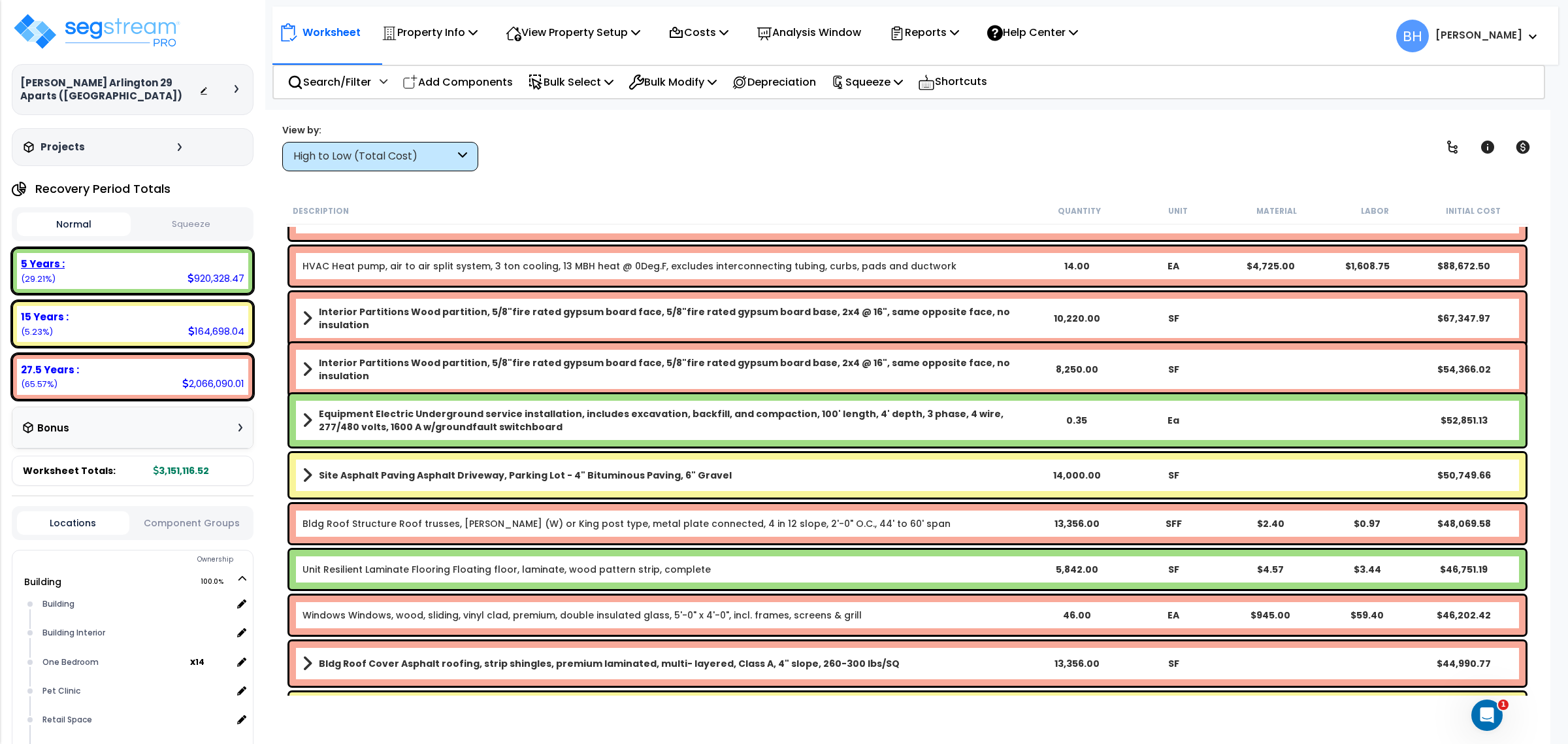
click at [60, 257] on b "5 Years :" at bounding box center [43, 264] width 44 height 14
click at [41, 257] on b "5 Years :" at bounding box center [43, 264] width 44 height 14
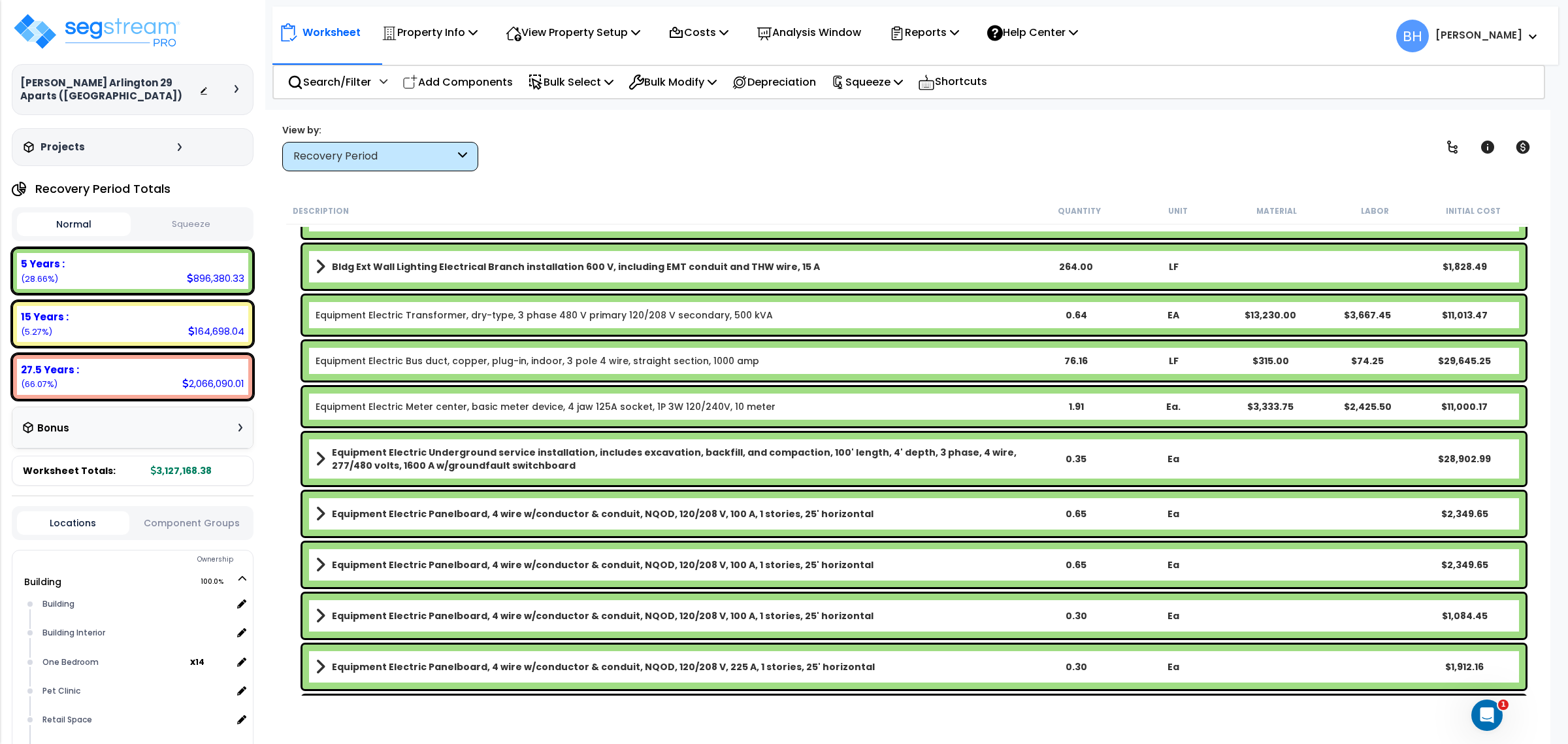
scroll to position [5139, 0]
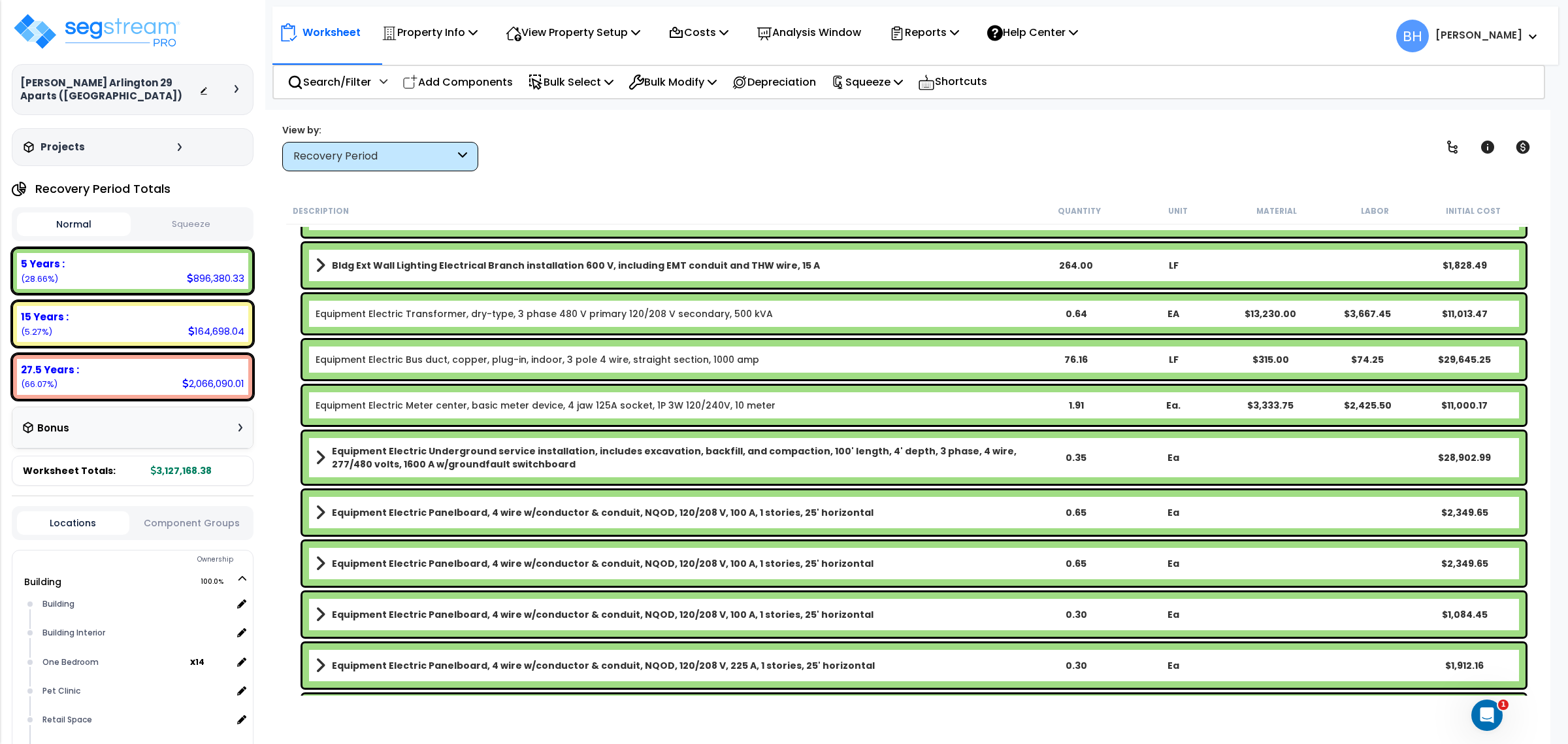
click at [1082, 514] on div "0.65" at bounding box center [1076, 513] width 96 height 13
click at [1076, 562] on div "0.65" at bounding box center [1076, 564] width 96 height 13
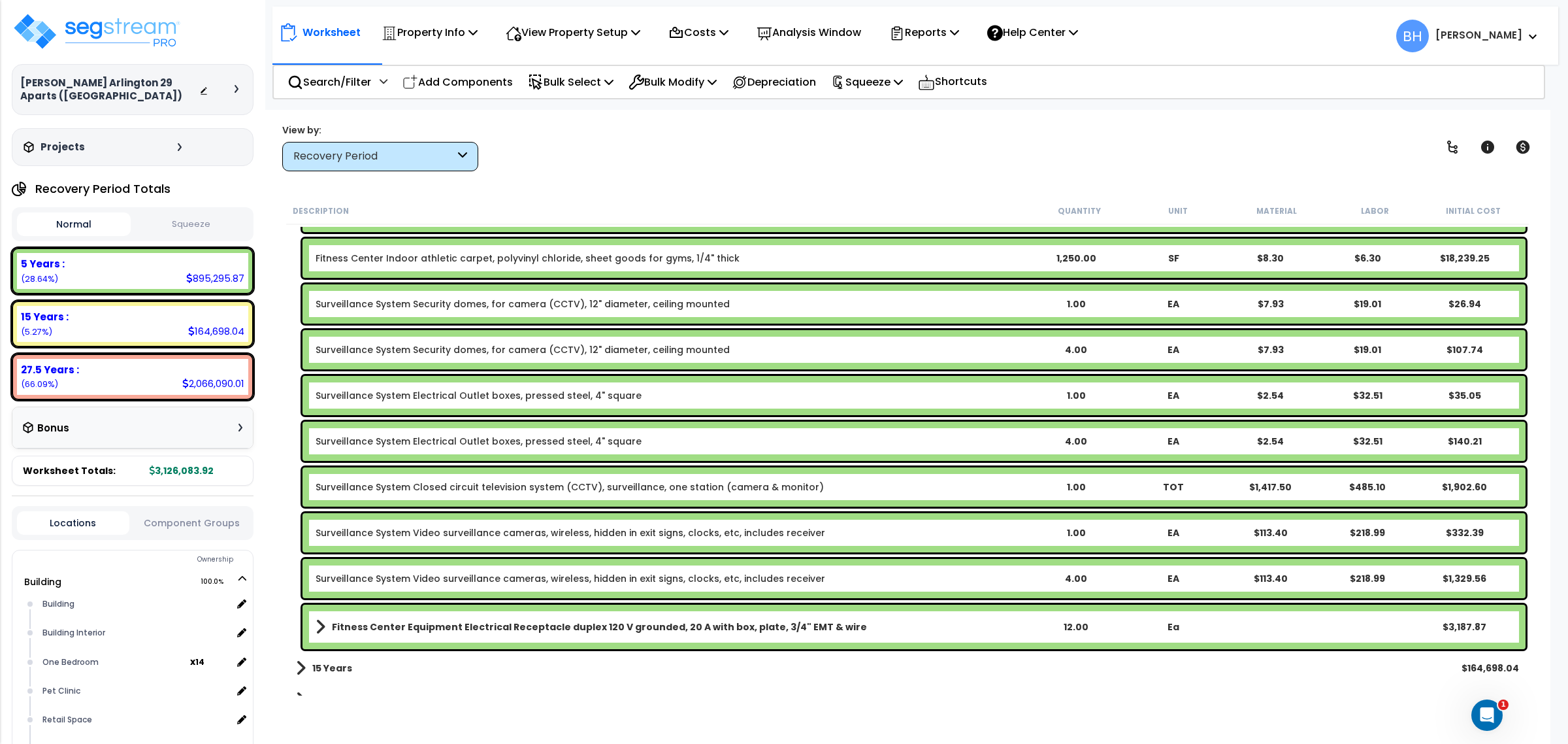
scroll to position [5893, 0]
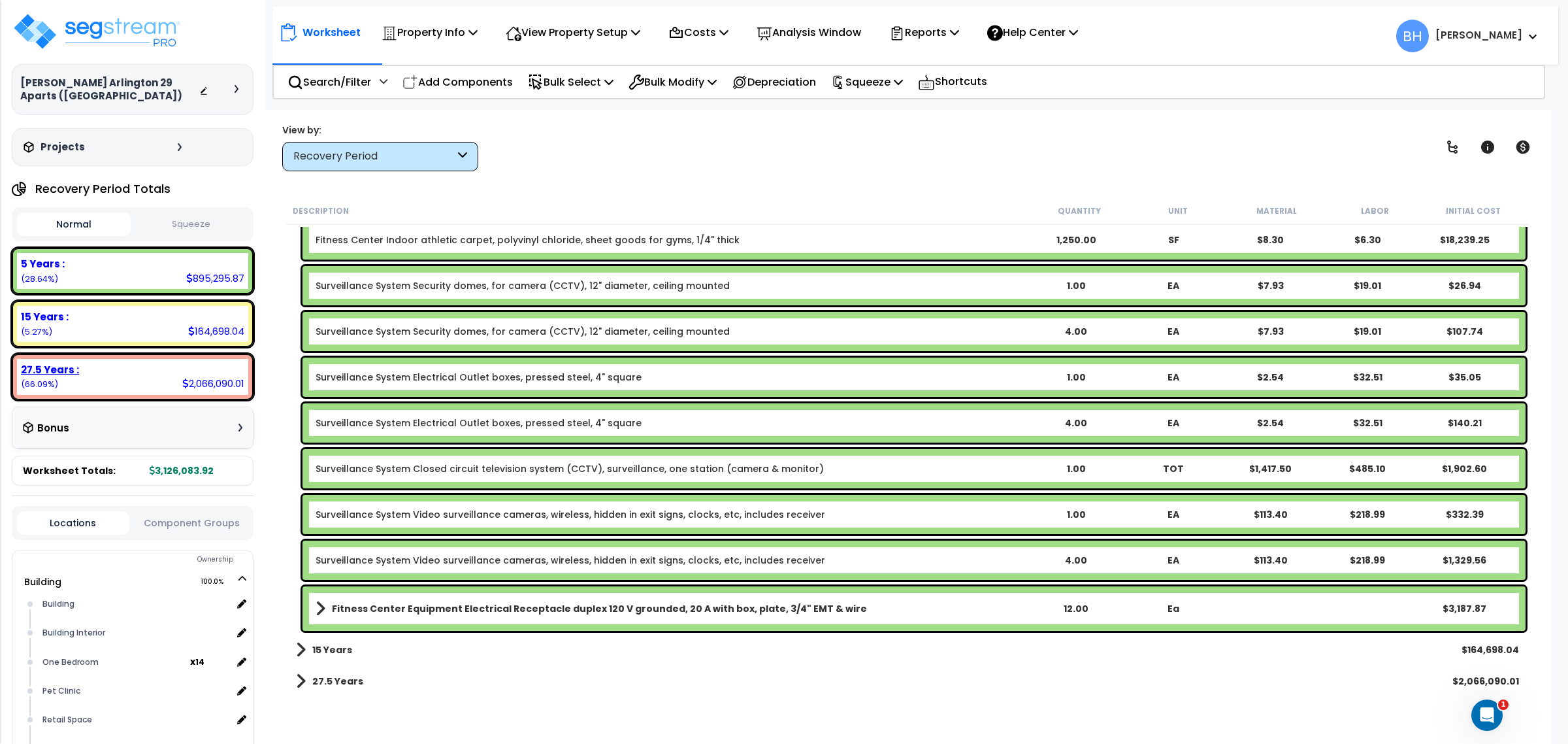
click at [70, 363] on b "27.5 Years :" at bounding box center [50, 370] width 58 height 14
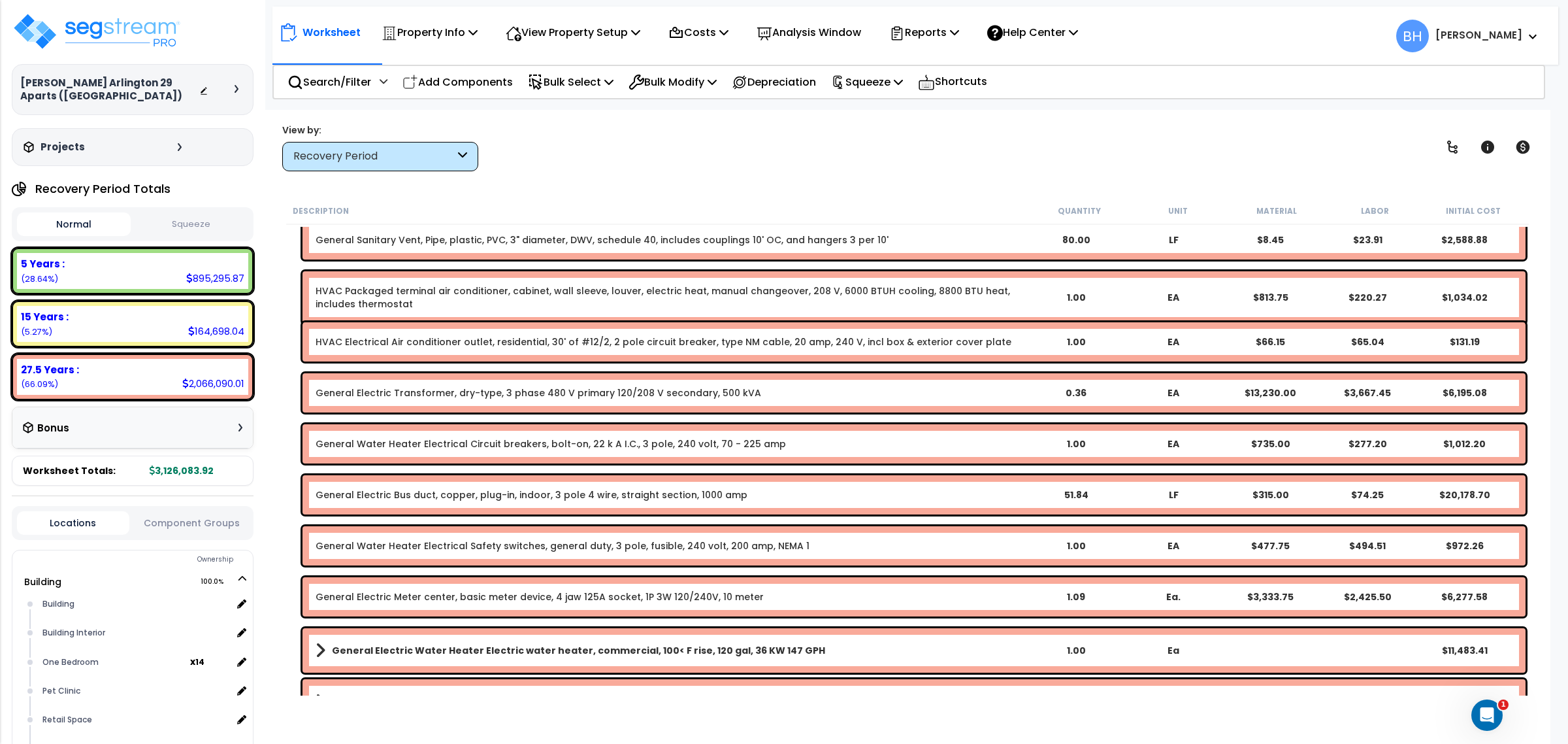
scroll to position [8321, 0]
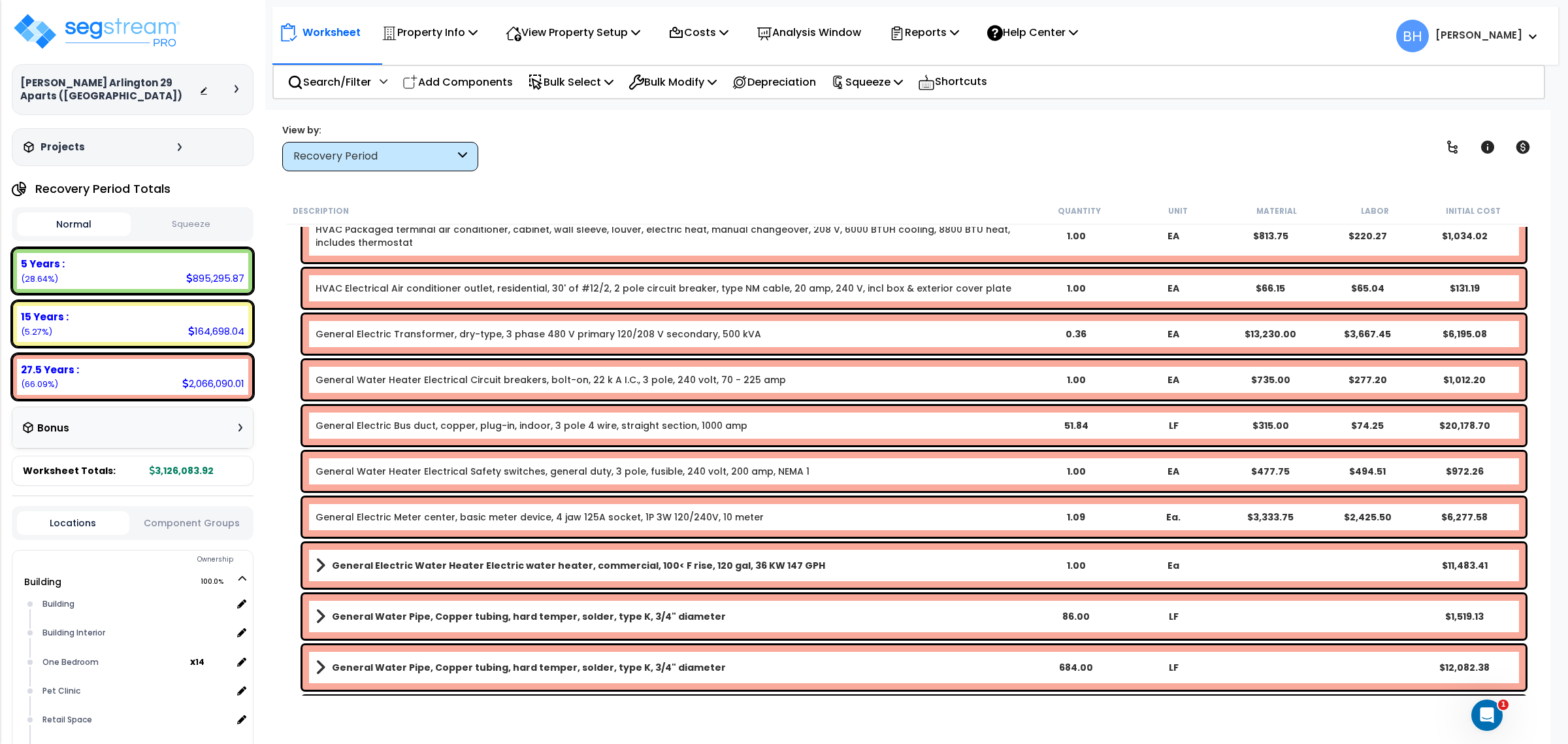
click at [1076, 336] on div "0.36" at bounding box center [1076, 334] width 96 height 13
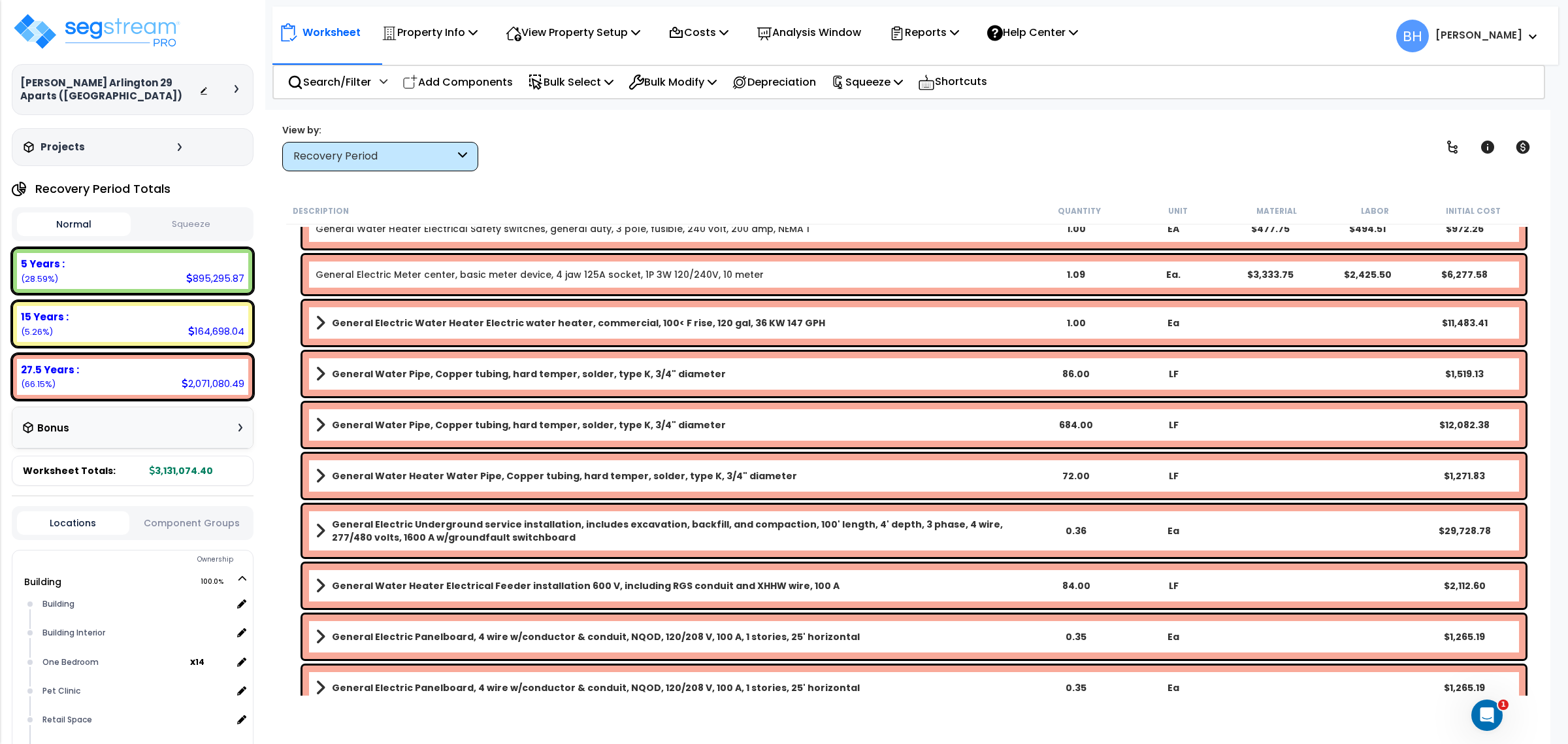
scroll to position [8565, 0]
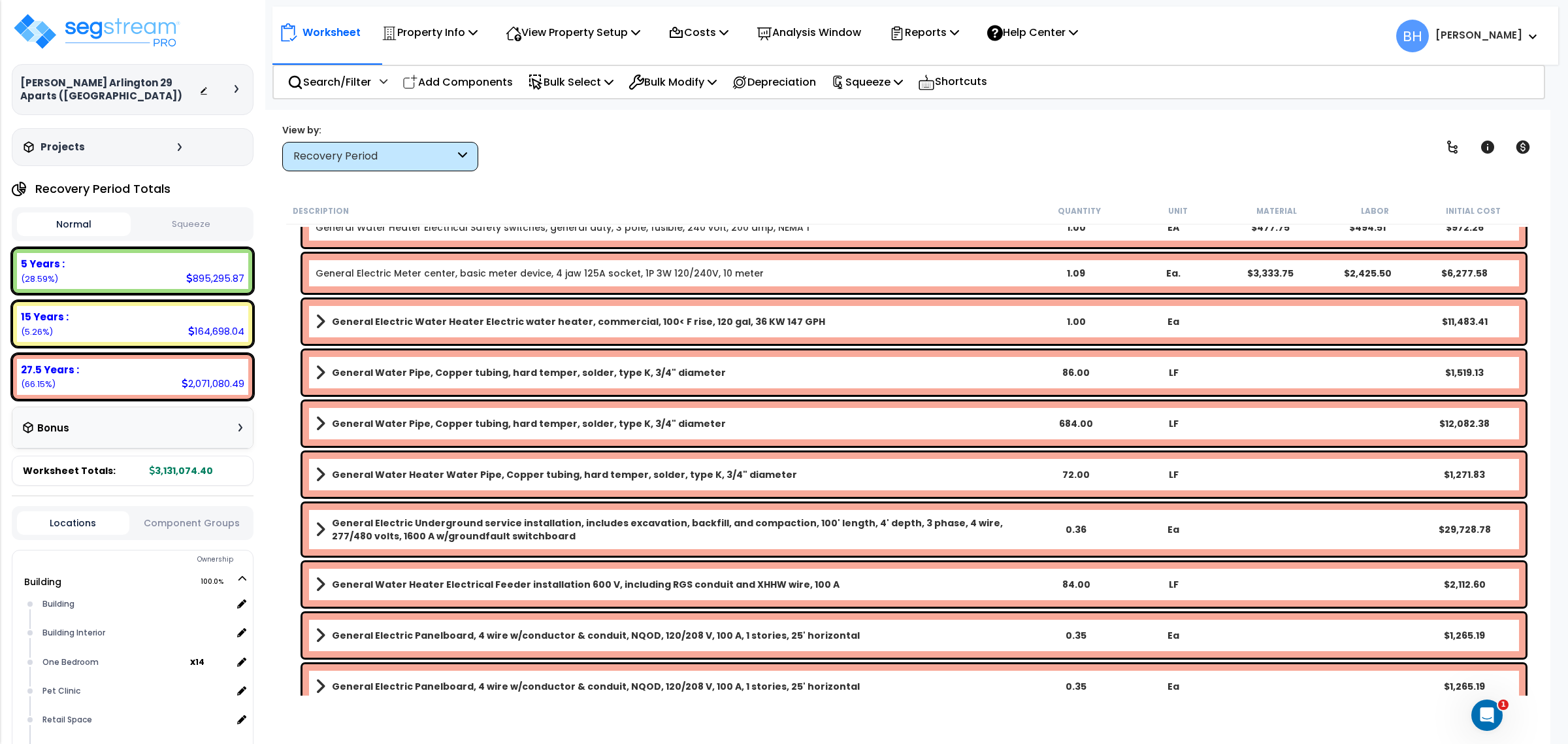
click at [1078, 524] on div "0.36" at bounding box center [1076, 530] width 96 height 13
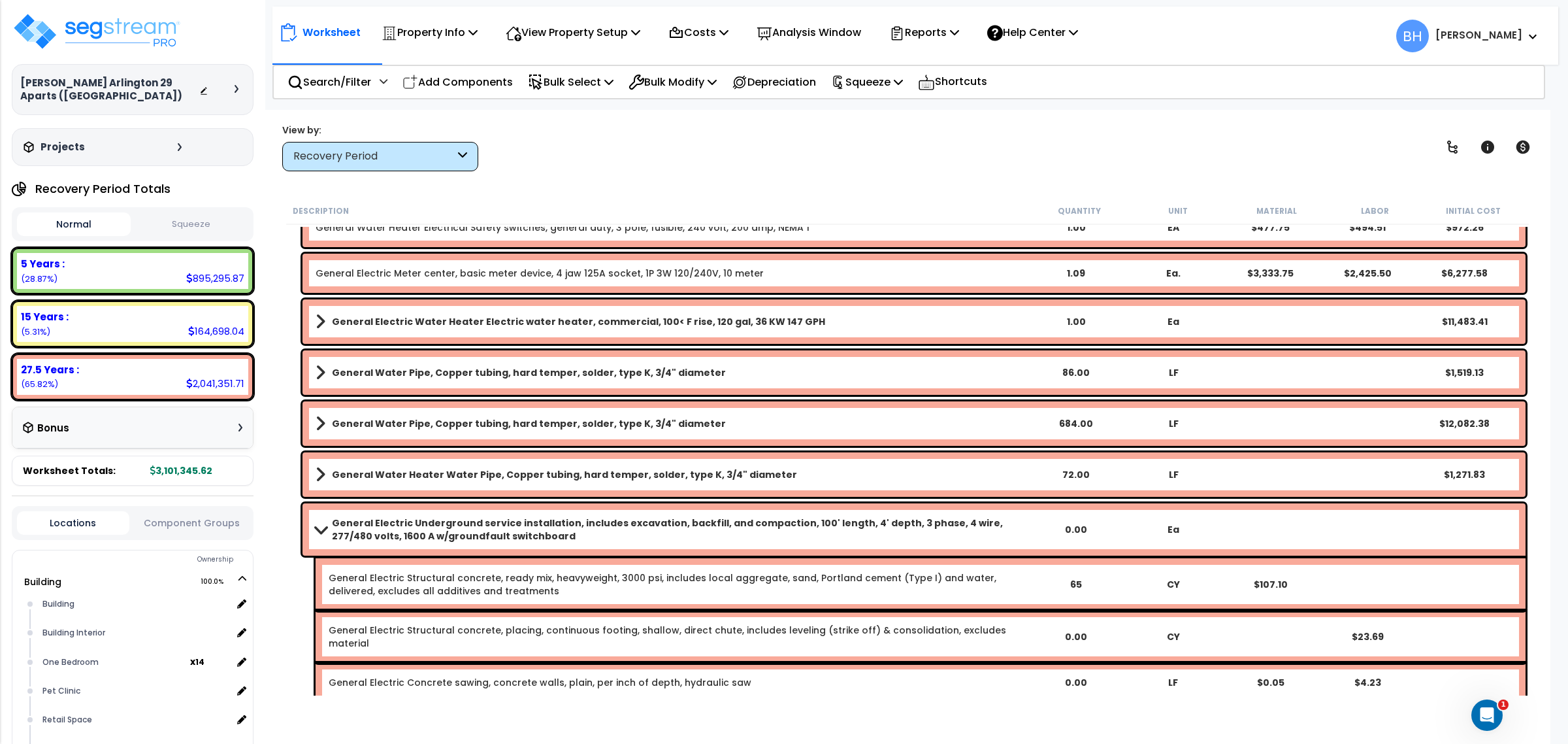
click at [1081, 527] on div "0.00" at bounding box center [1076, 530] width 96 height 13
click at [1076, 524] on div "0" at bounding box center [1076, 530] width 96 height 13
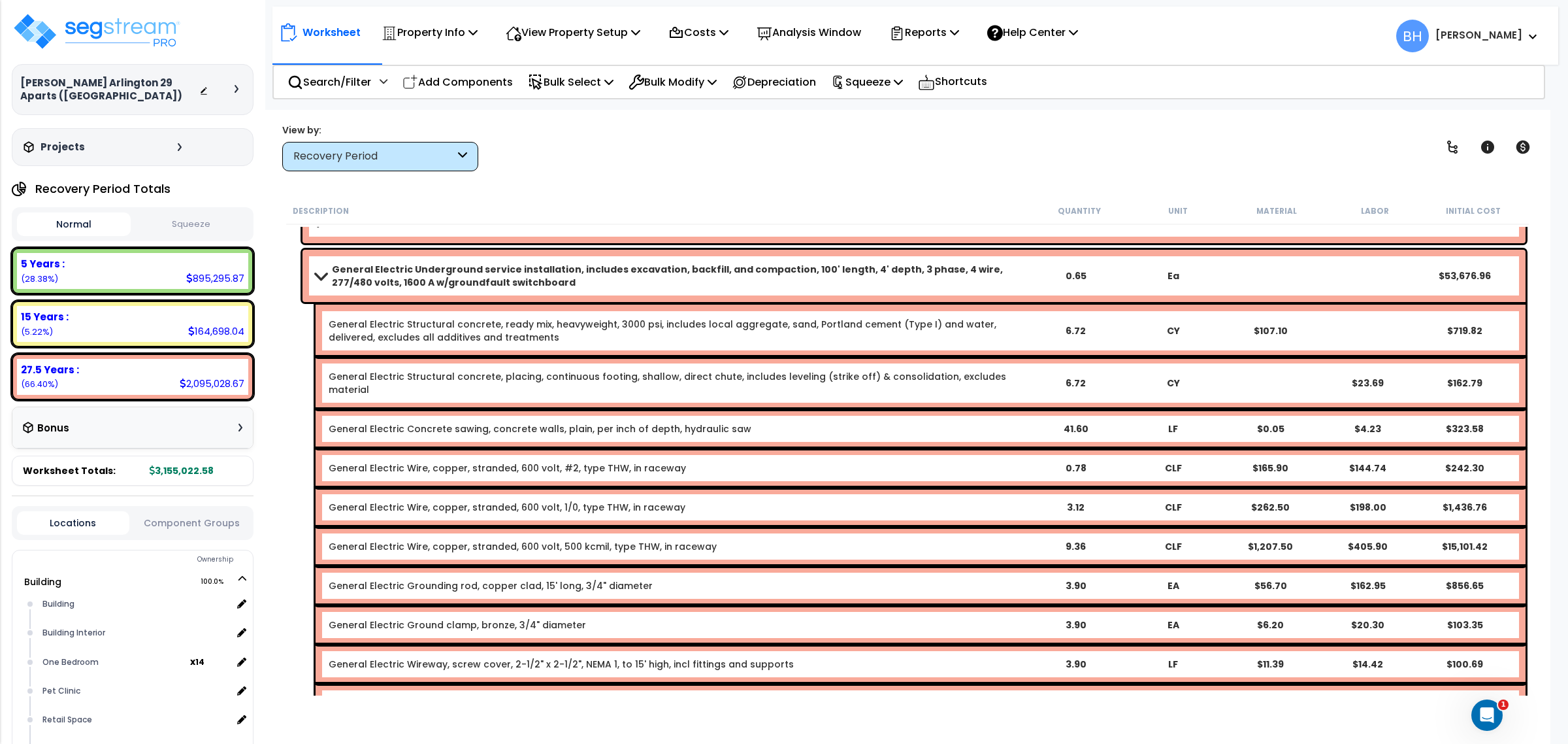
scroll to position [8812, 0]
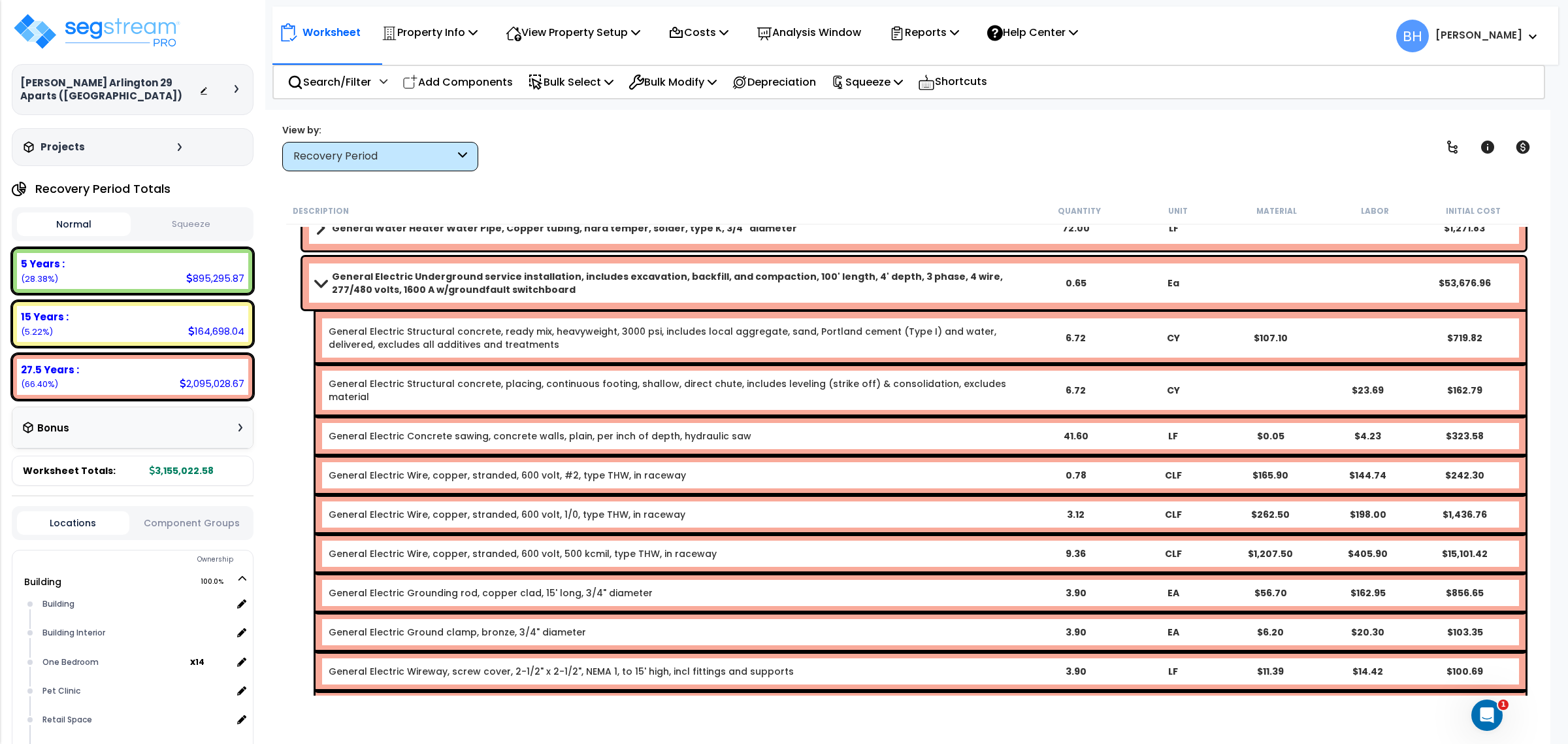
click at [322, 283] on span at bounding box center [321, 283] width 19 height 10
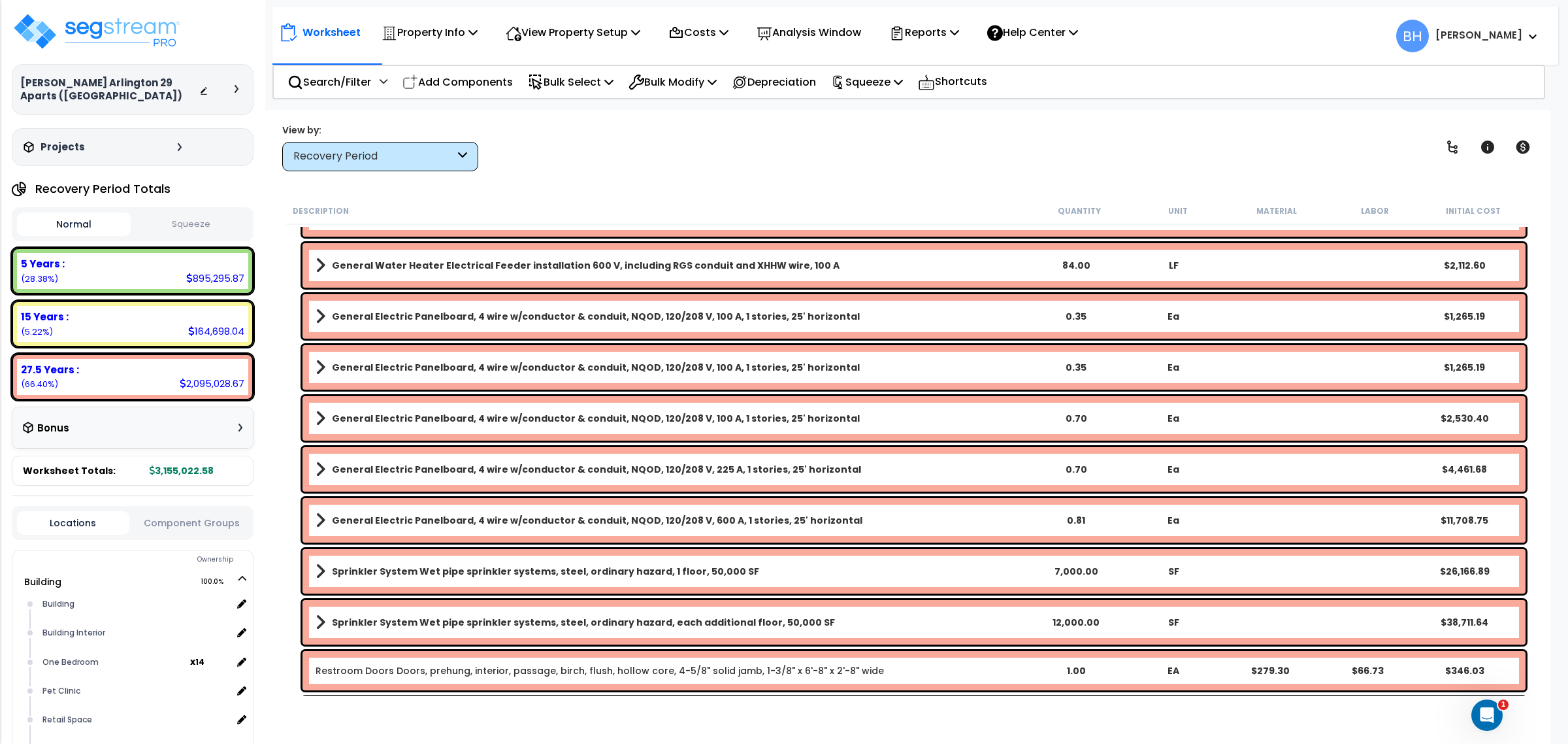
scroll to position [8891, 0]
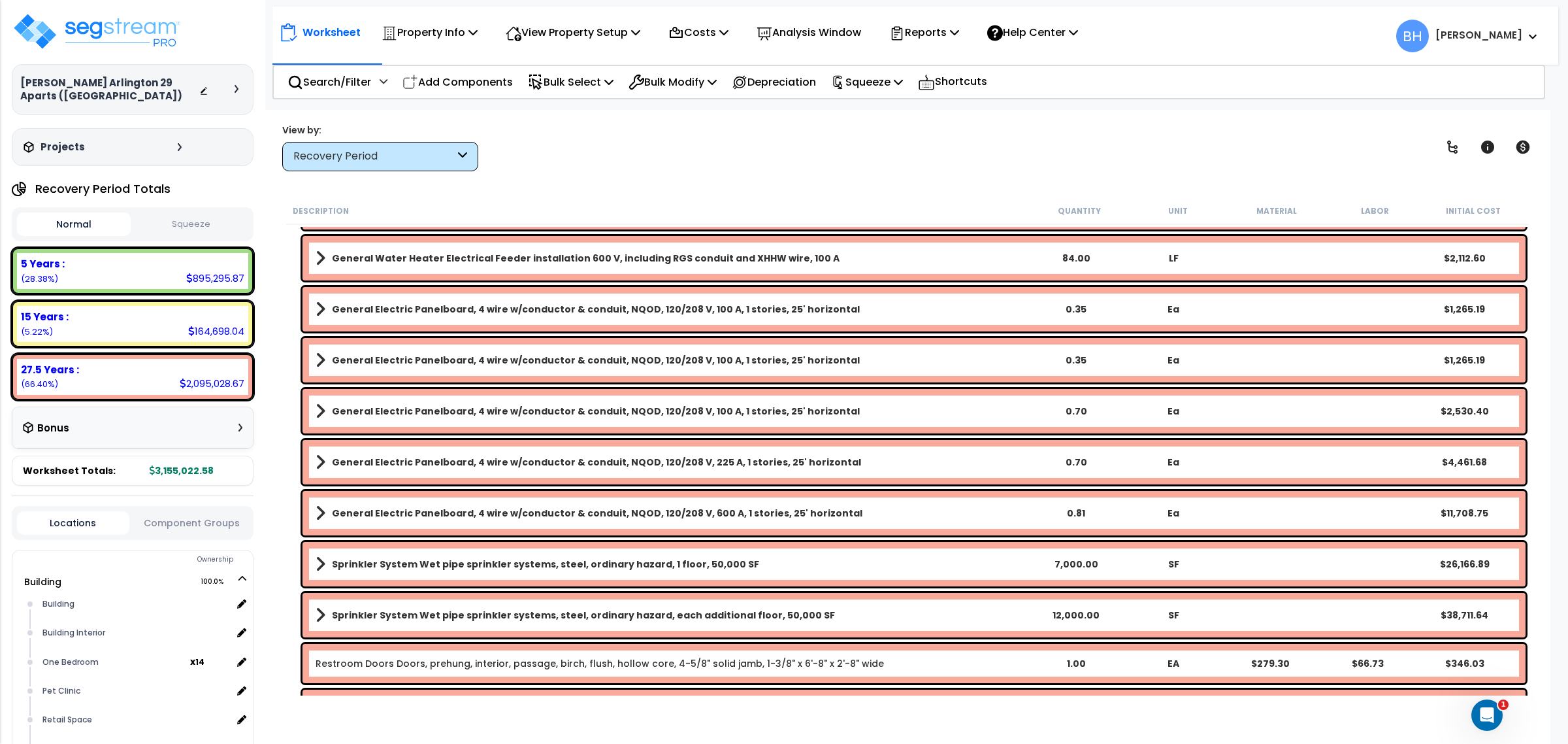
click at [1083, 308] on div "0.35" at bounding box center [1076, 309] width 96 height 13
click at [1081, 360] on div "0.35" at bounding box center [1076, 360] width 96 height 13
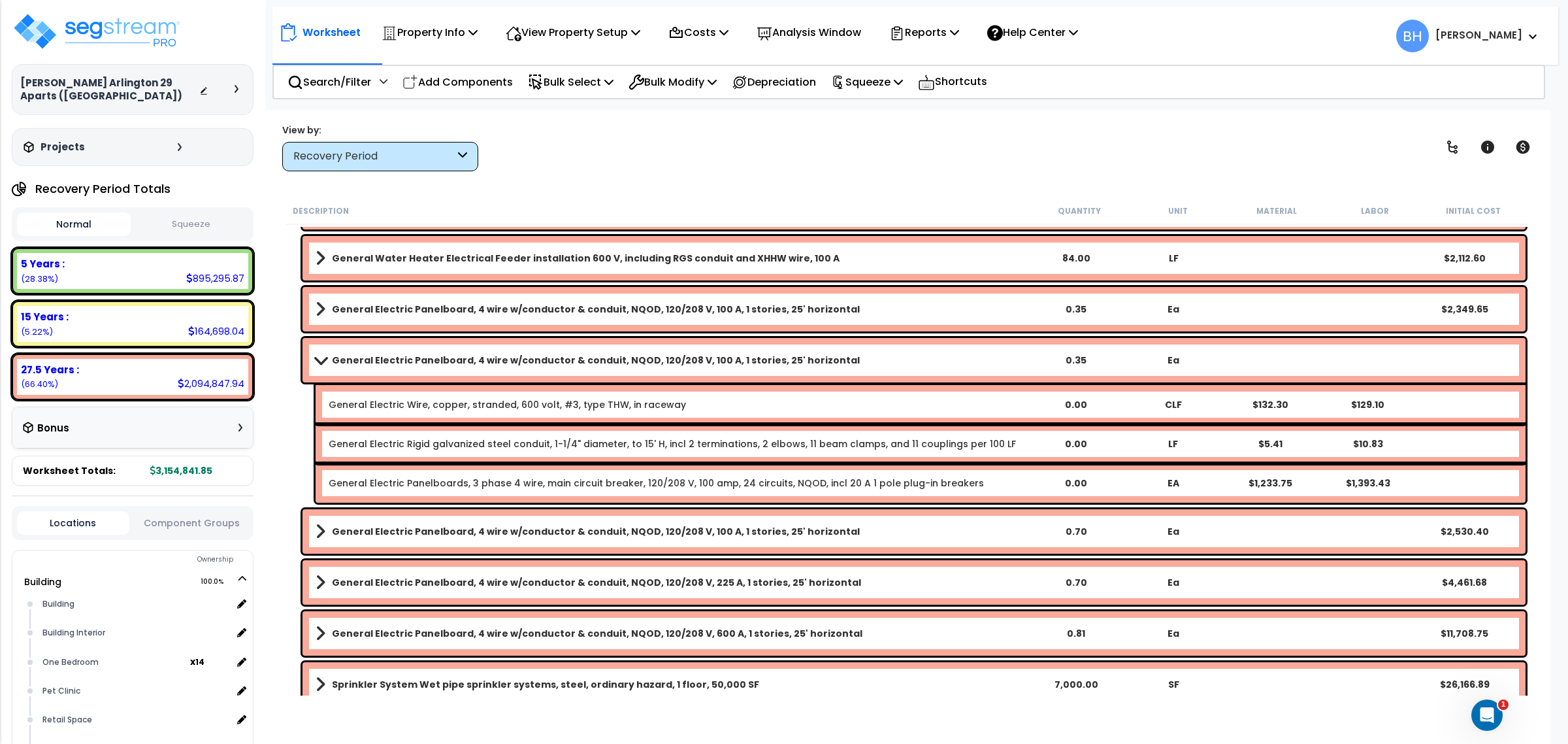
click at [1085, 361] on div "0.35" at bounding box center [1076, 360] width 96 height 13
click at [322, 358] on span at bounding box center [321, 360] width 19 height 10
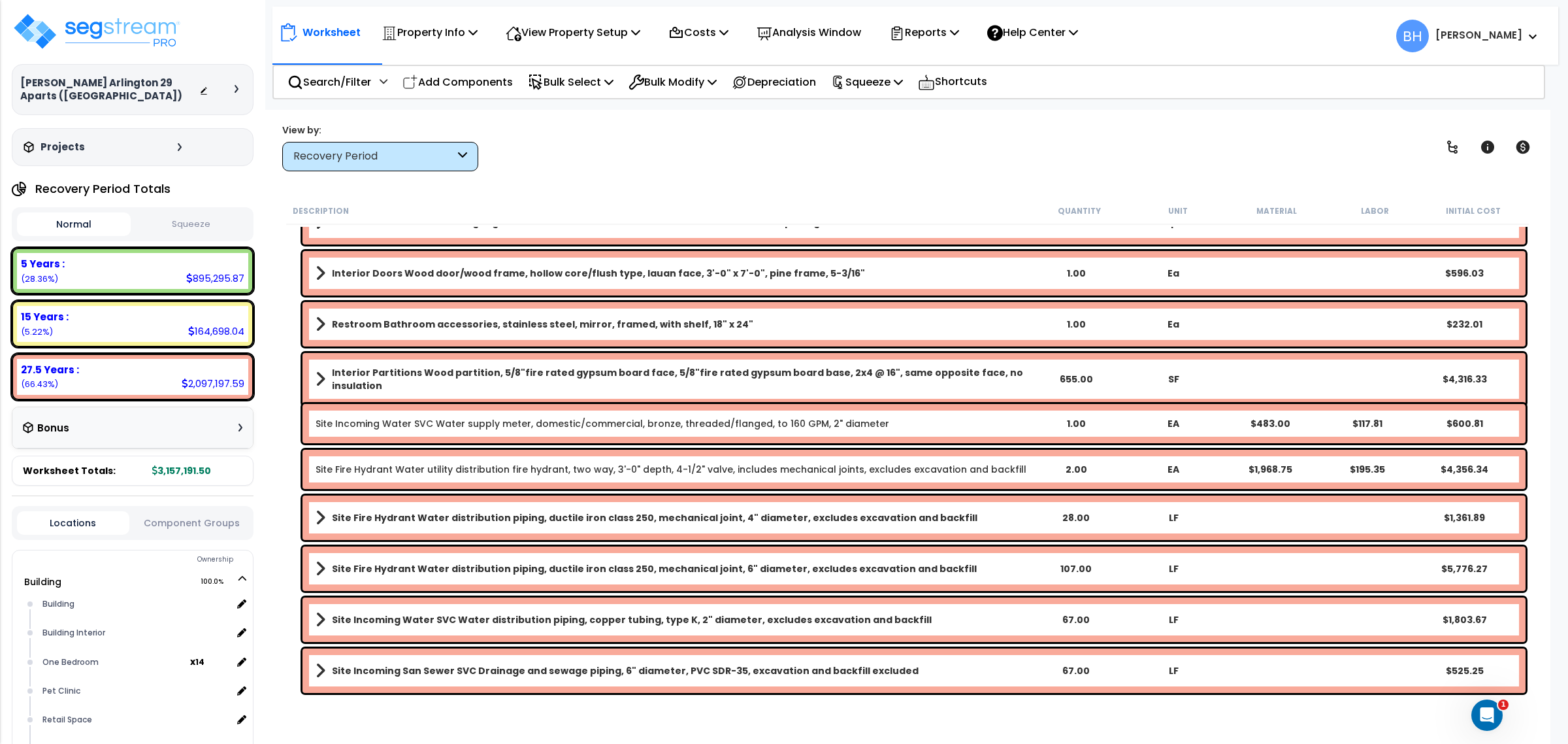
scroll to position [57, 0]
click at [358, 161] on div "Recovery Period" at bounding box center [374, 156] width 162 height 15
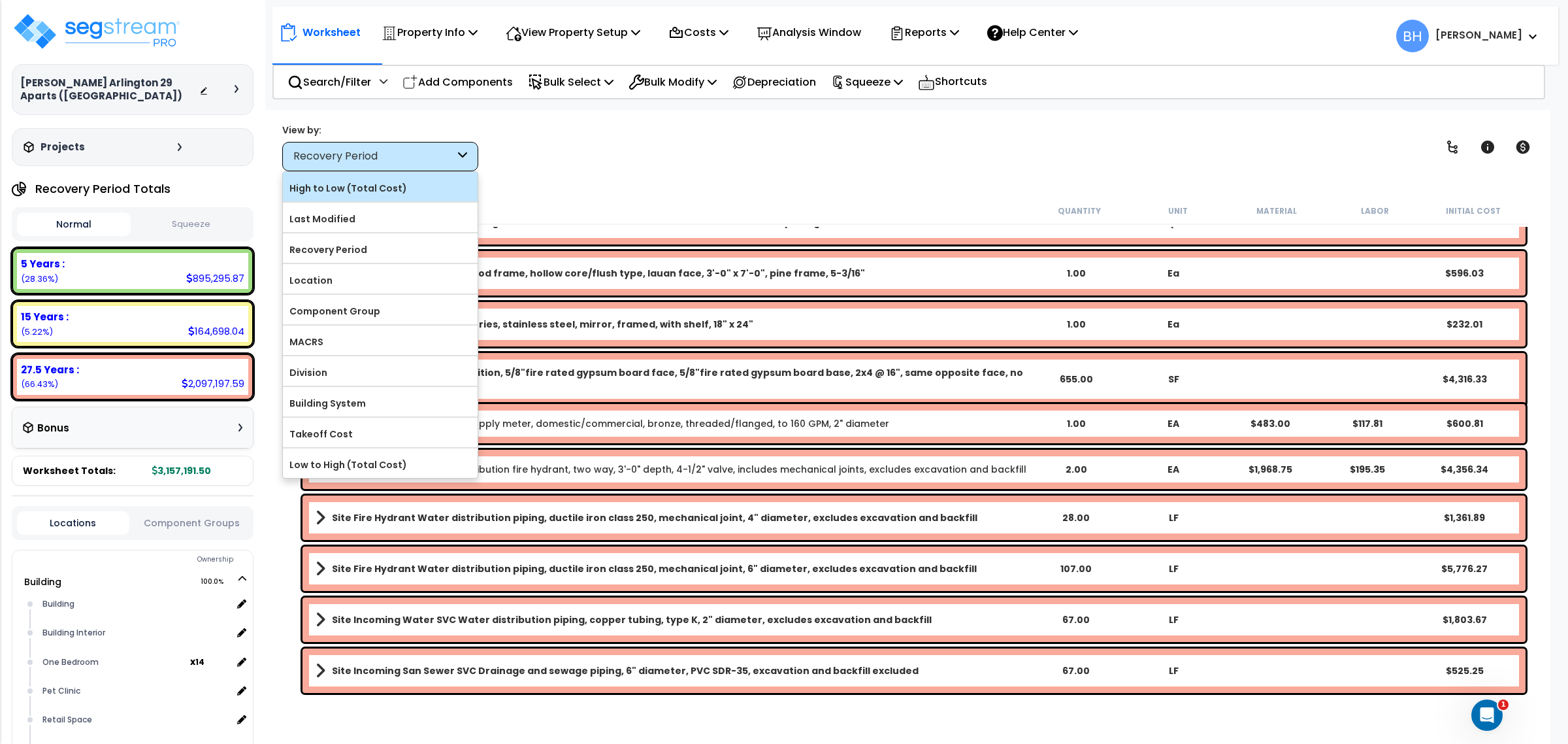
click at [355, 190] on label "High to Low (Total Cost)" at bounding box center [380, 188] width 195 height 19
click at [0, 0] on input "High to Low (Total Cost)" at bounding box center [0, 0] width 0 height 0
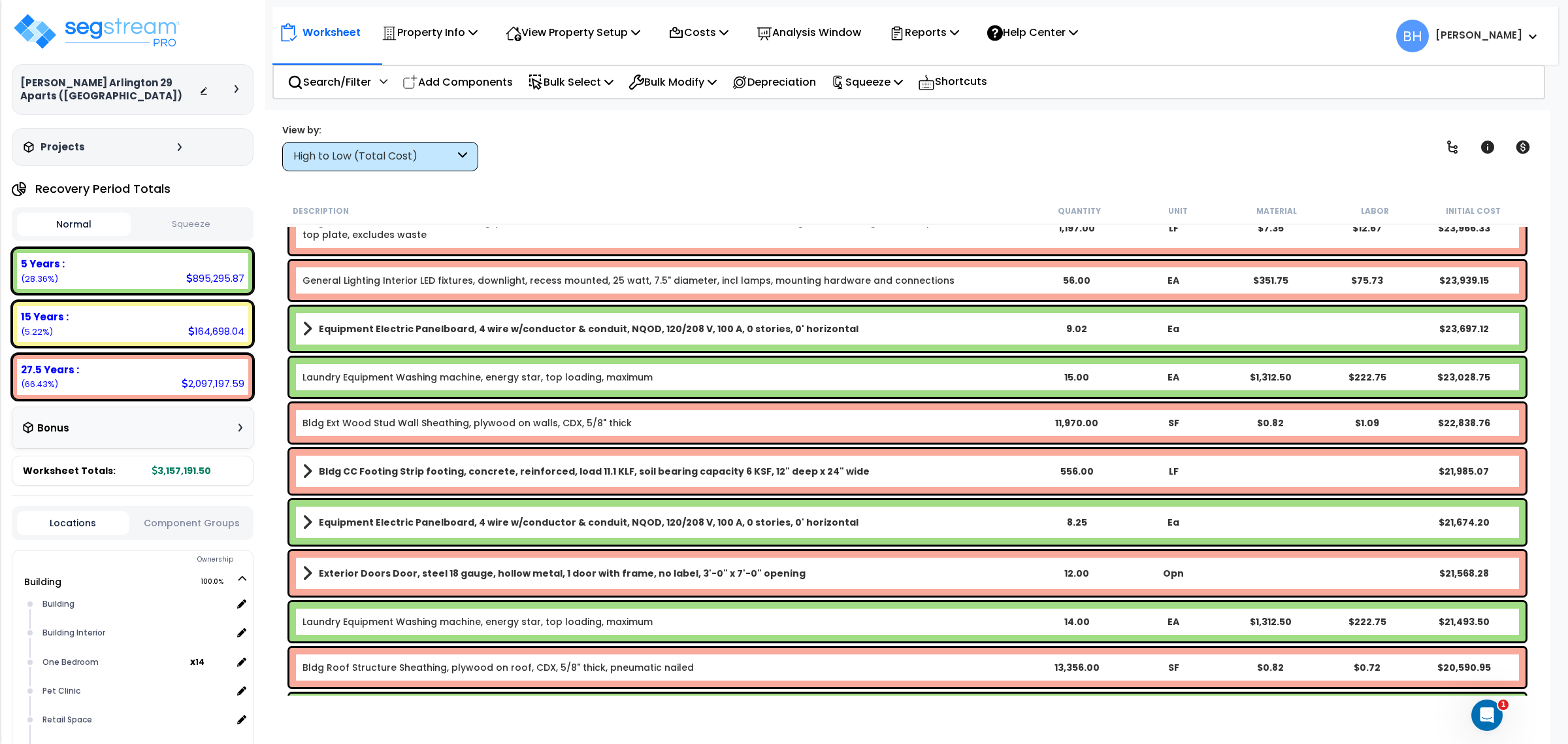
scroll to position [1625, 0]
click at [1072, 330] on div "9.02" at bounding box center [1077, 329] width 97 height 13
click at [1076, 518] on div "8.25" at bounding box center [1077, 523] width 97 height 13
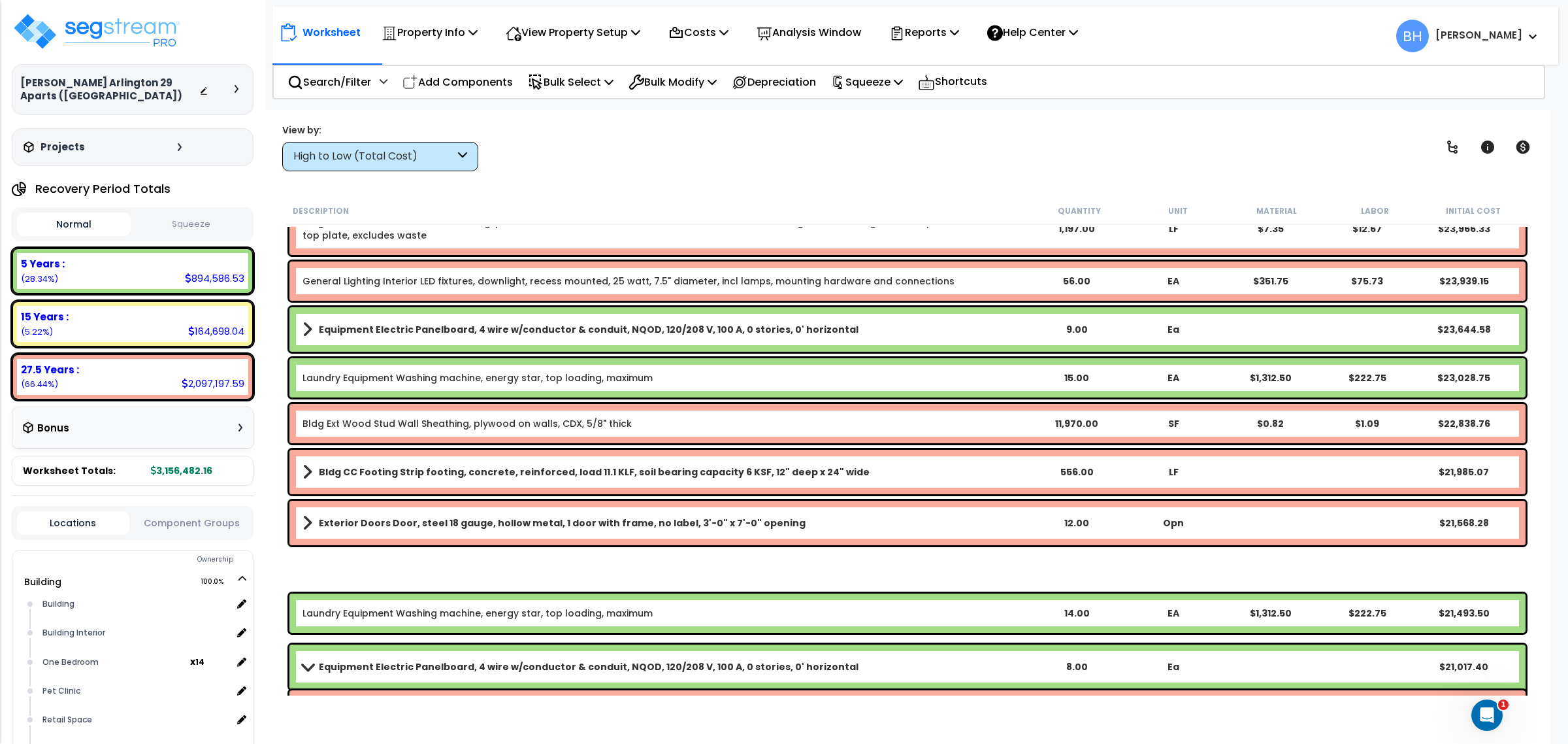
scroll to position [1876, 0]
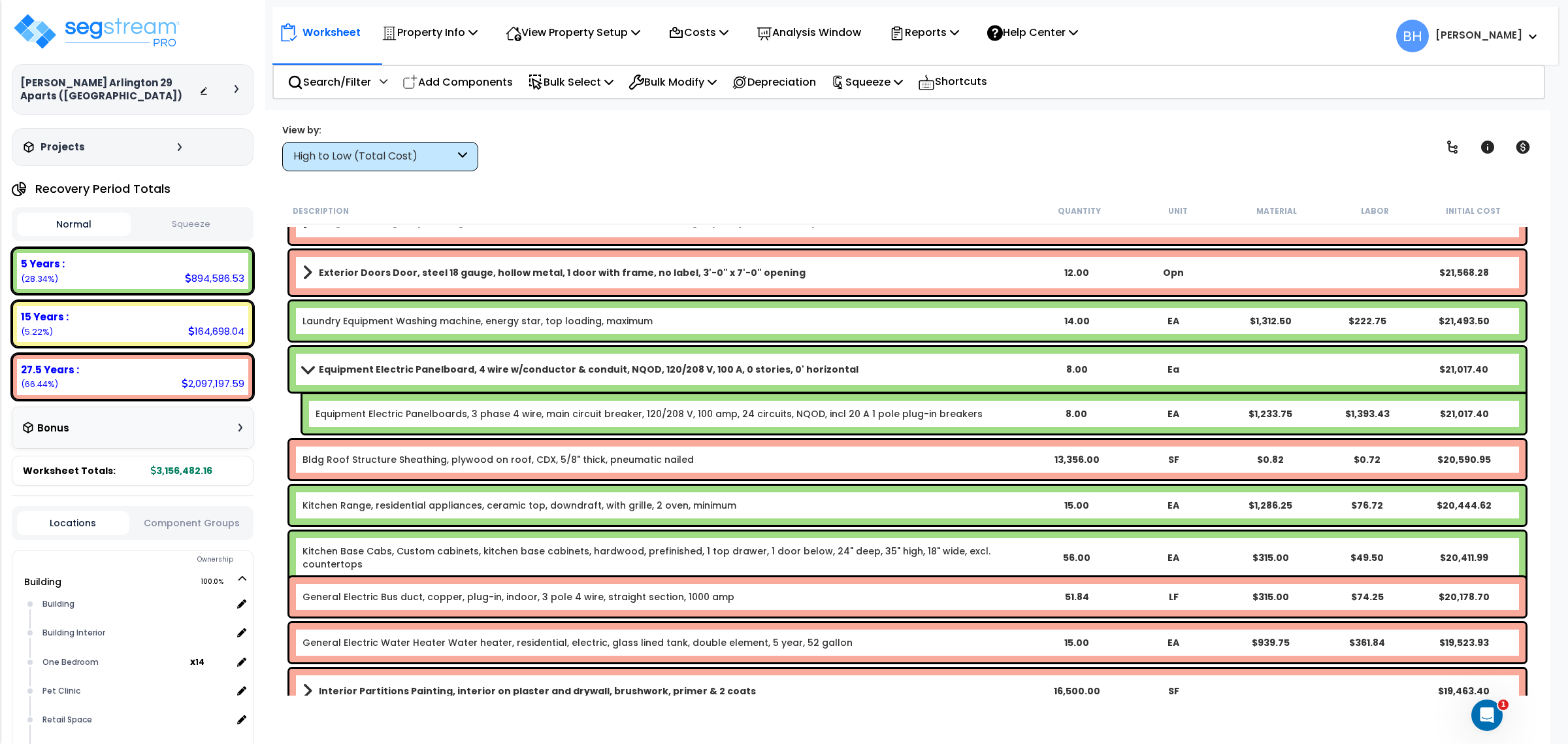
click at [307, 363] on link "Equipment Electric Panelboard, 4 wire w/conductor & conduit, NQOD, 120/208 V, 1…" at bounding box center [665, 369] width 726 height 19
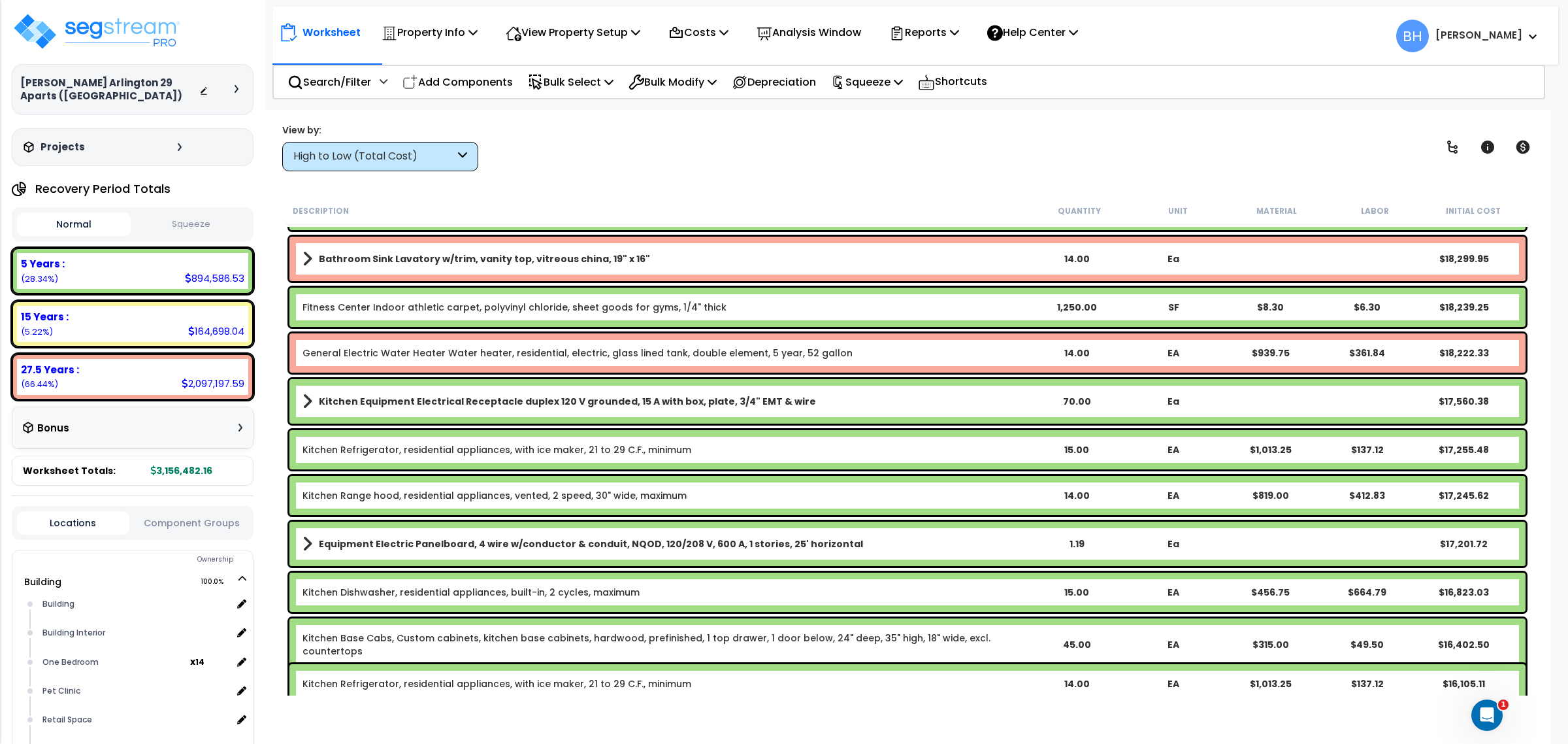
scroll to position [2609, 0]
